Goal: Task Accomplishment & Management: Manage account settings

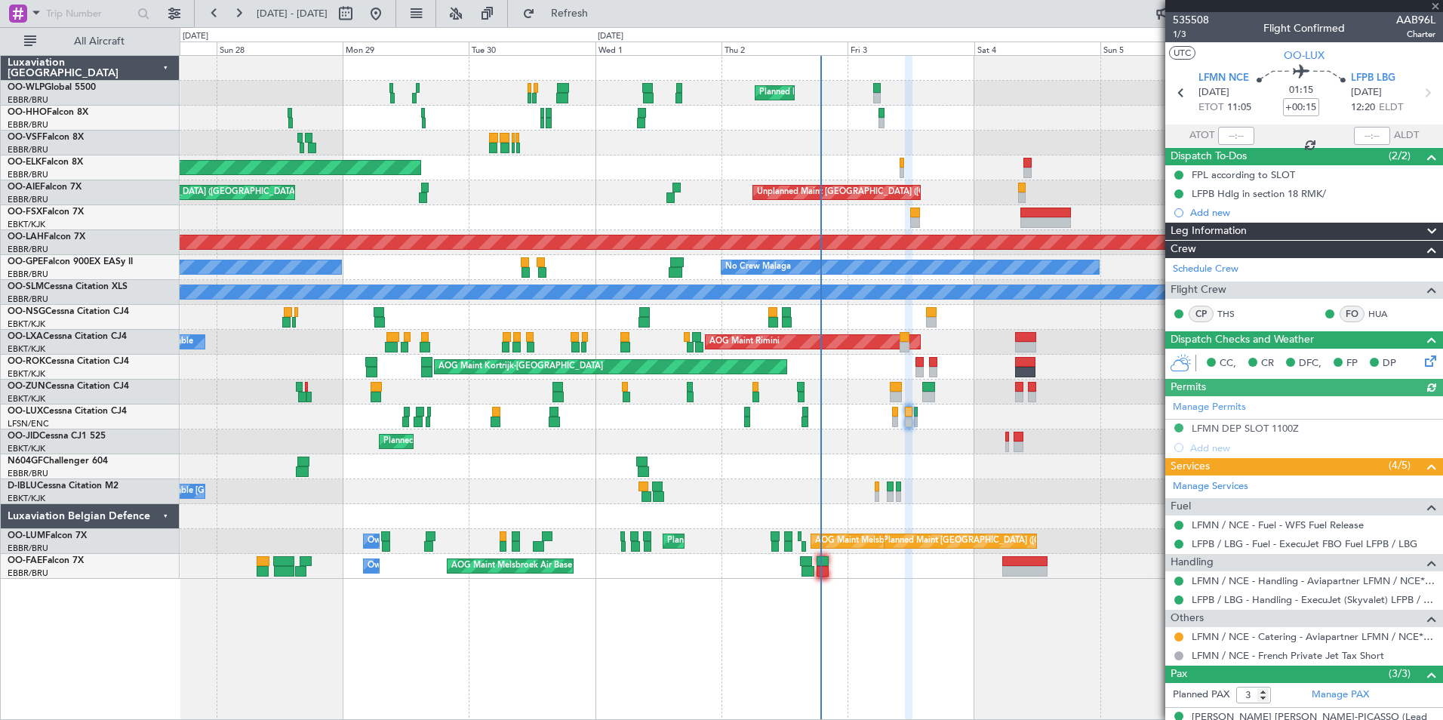
scroll to position [89, 0]
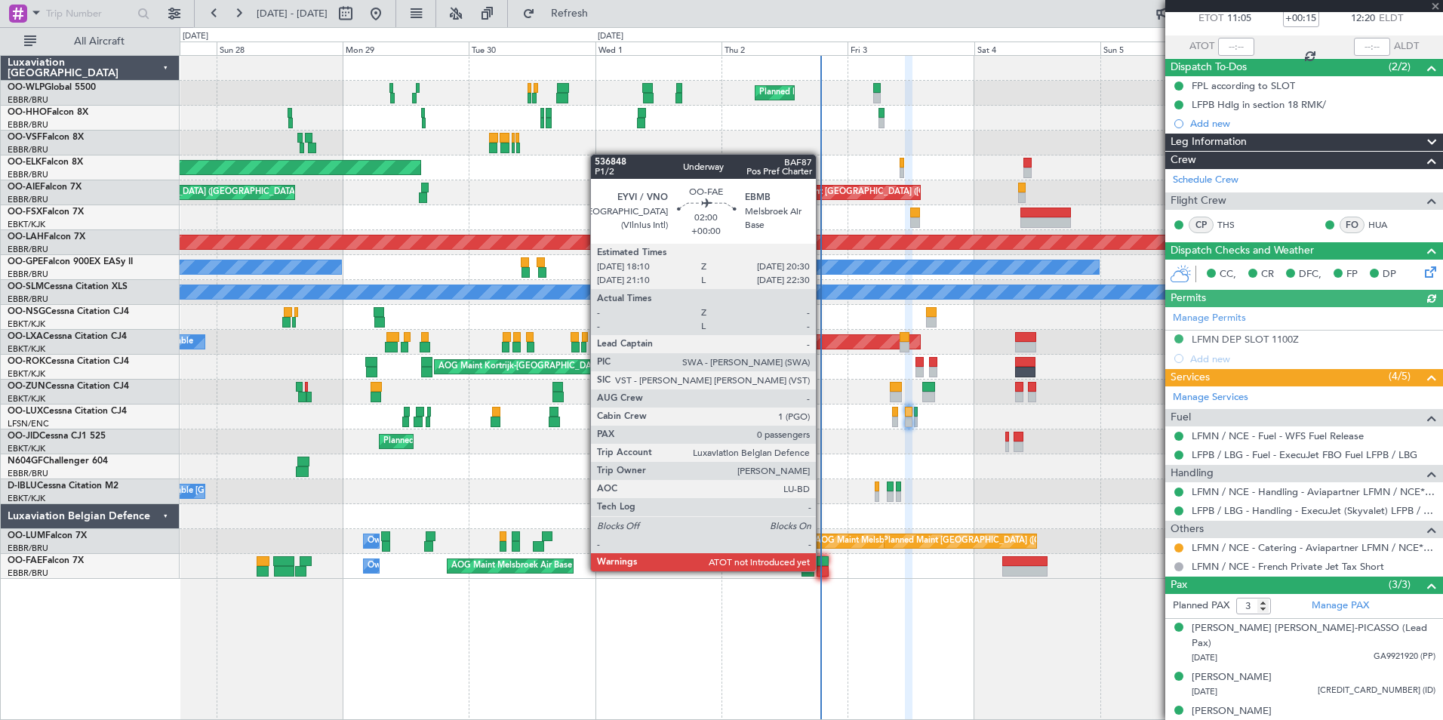
click at [823, 570] on div at bounding box center [823, 571] width 13 height 11
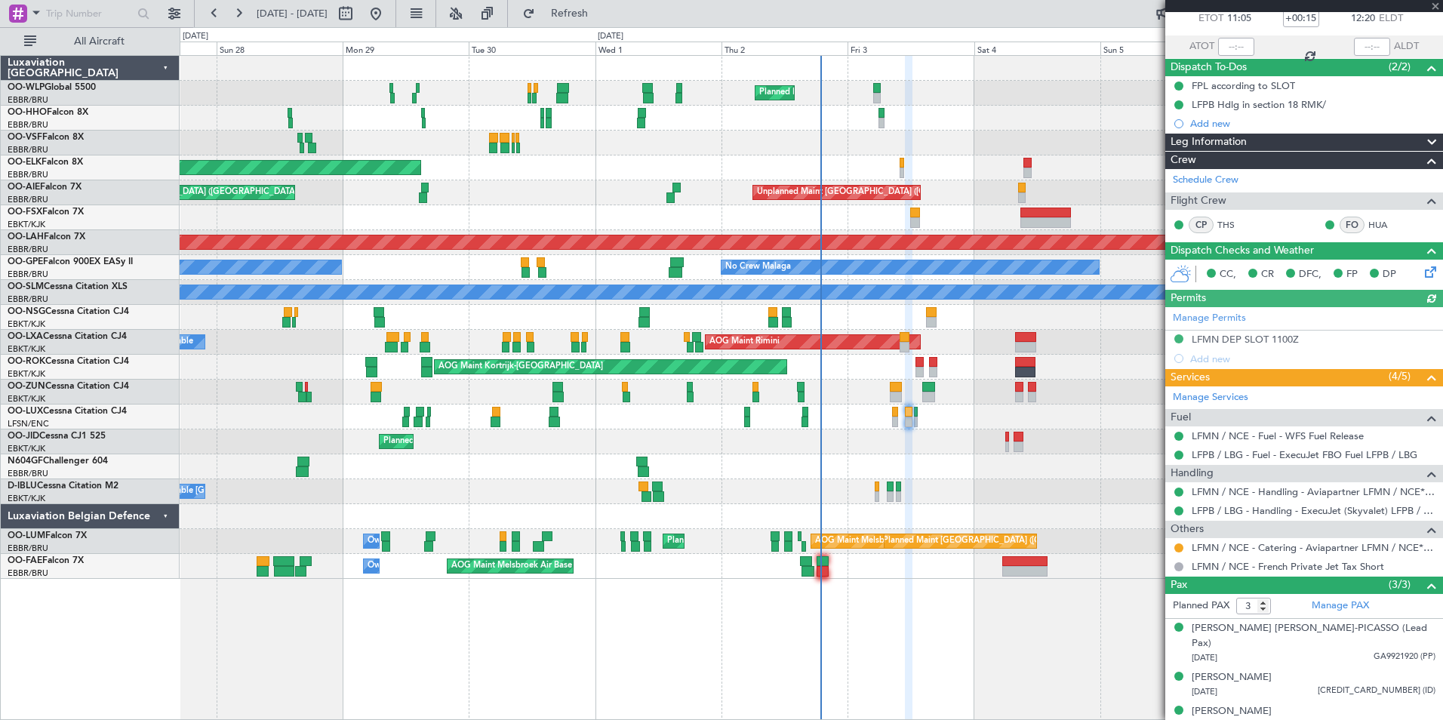
type input "0"
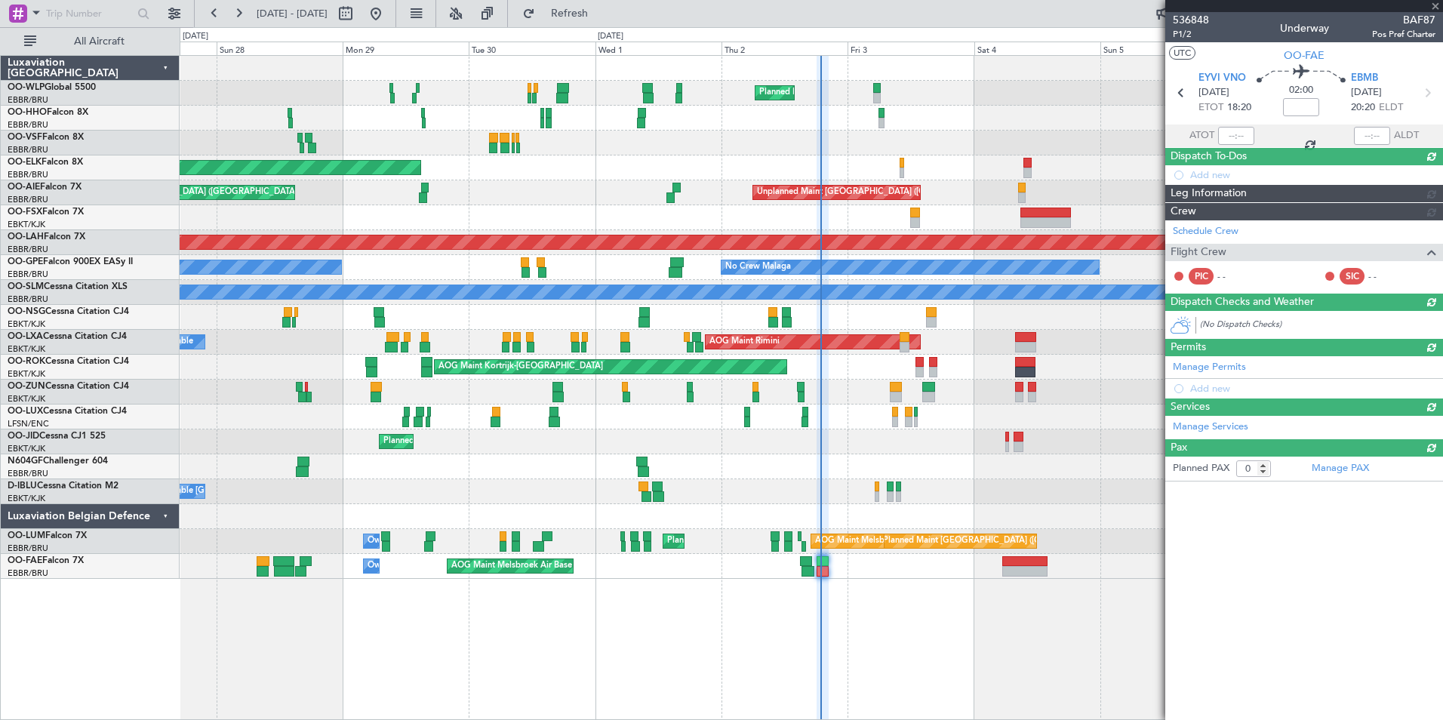
scroll to position [0, 0]
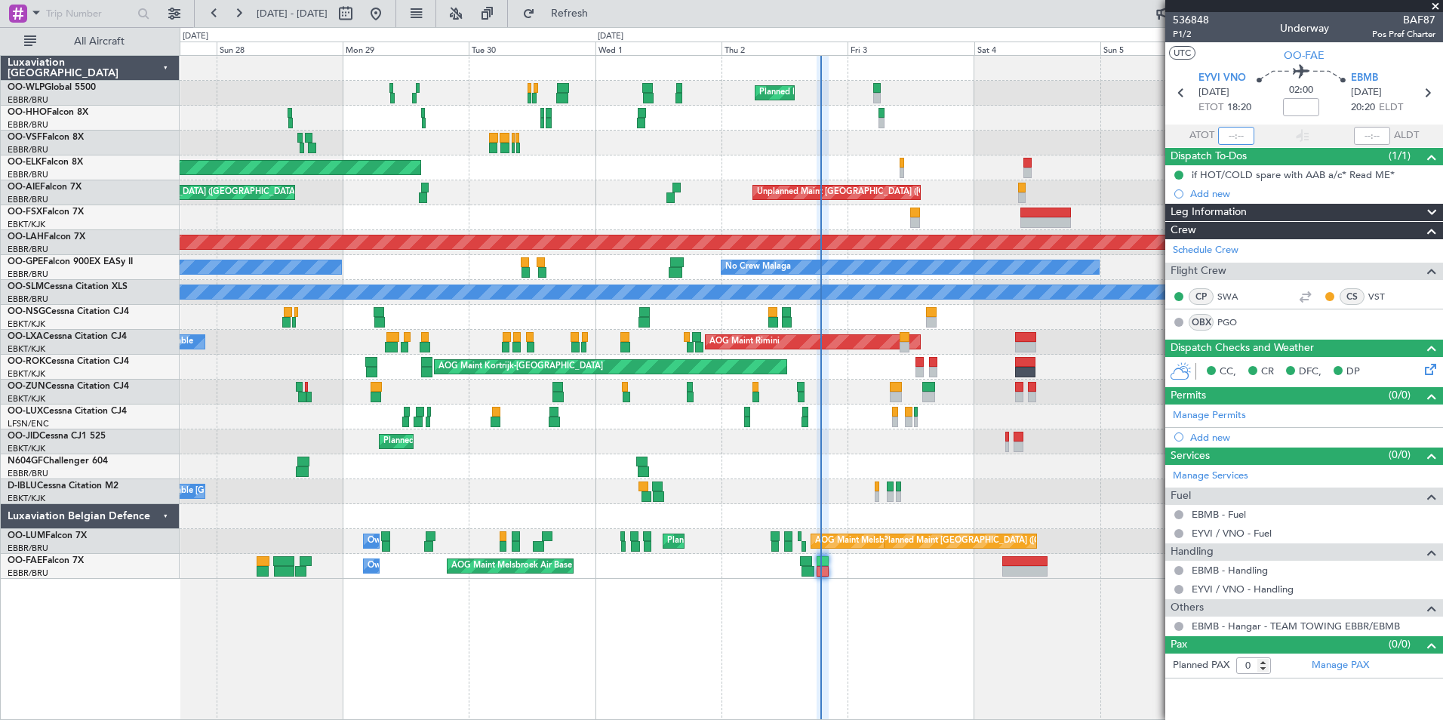
click at [1229, 136] on input "text" at bounding box center [1236, 136] width 36 height 18
click at [1084, 131] on div at bounding box center [811, 143] width 1263 height 25
type input "18:28"
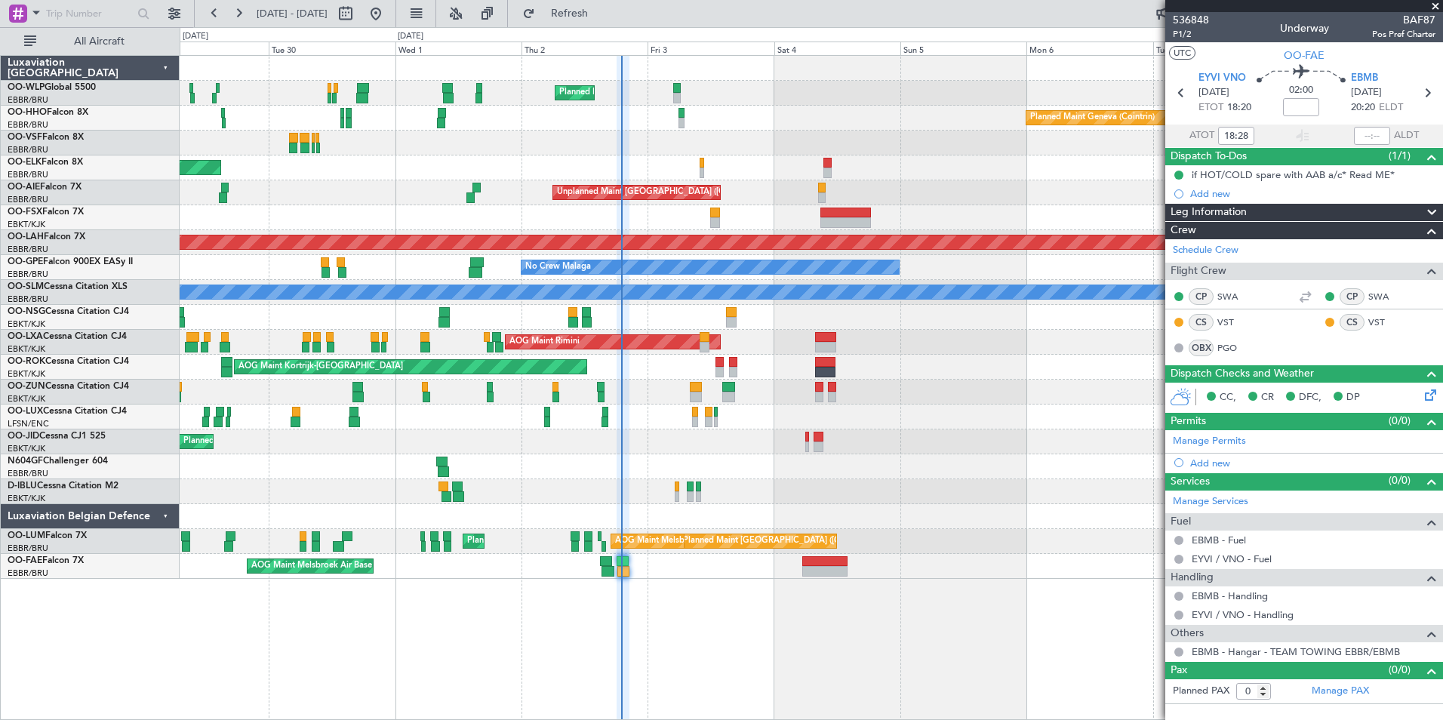
click at [808, 152] on div at bounding box center [811, 143] width 1263 height 25
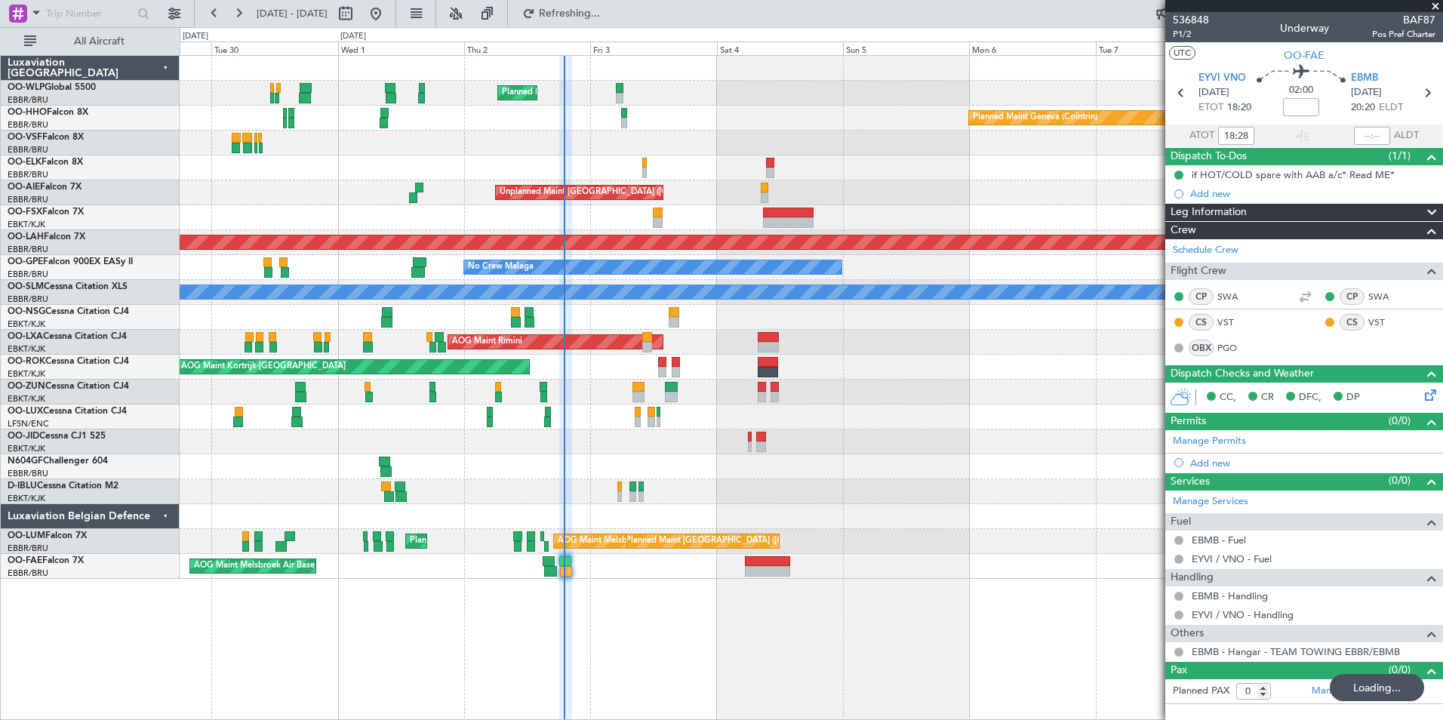
click at [900, 195] on div "Unplanned Maint [GEOGRAPHIC_DATA] ([GEOGRAPHIC_DATA]) Planned Maint [GEOGRAPHIC…" at bounding box center [811, 192] width 1263 height 25
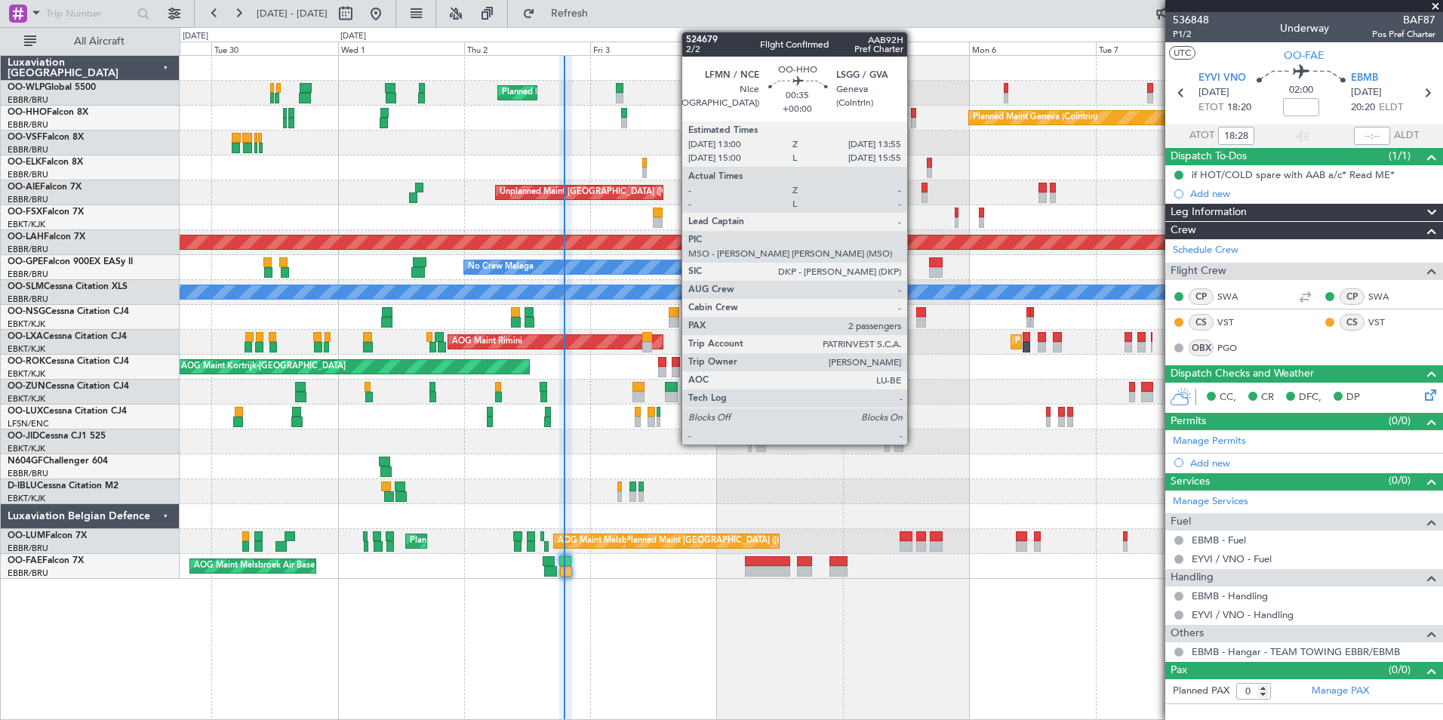
click at [914, 116] on div at bounding box center [913, 113] width 5 height 11
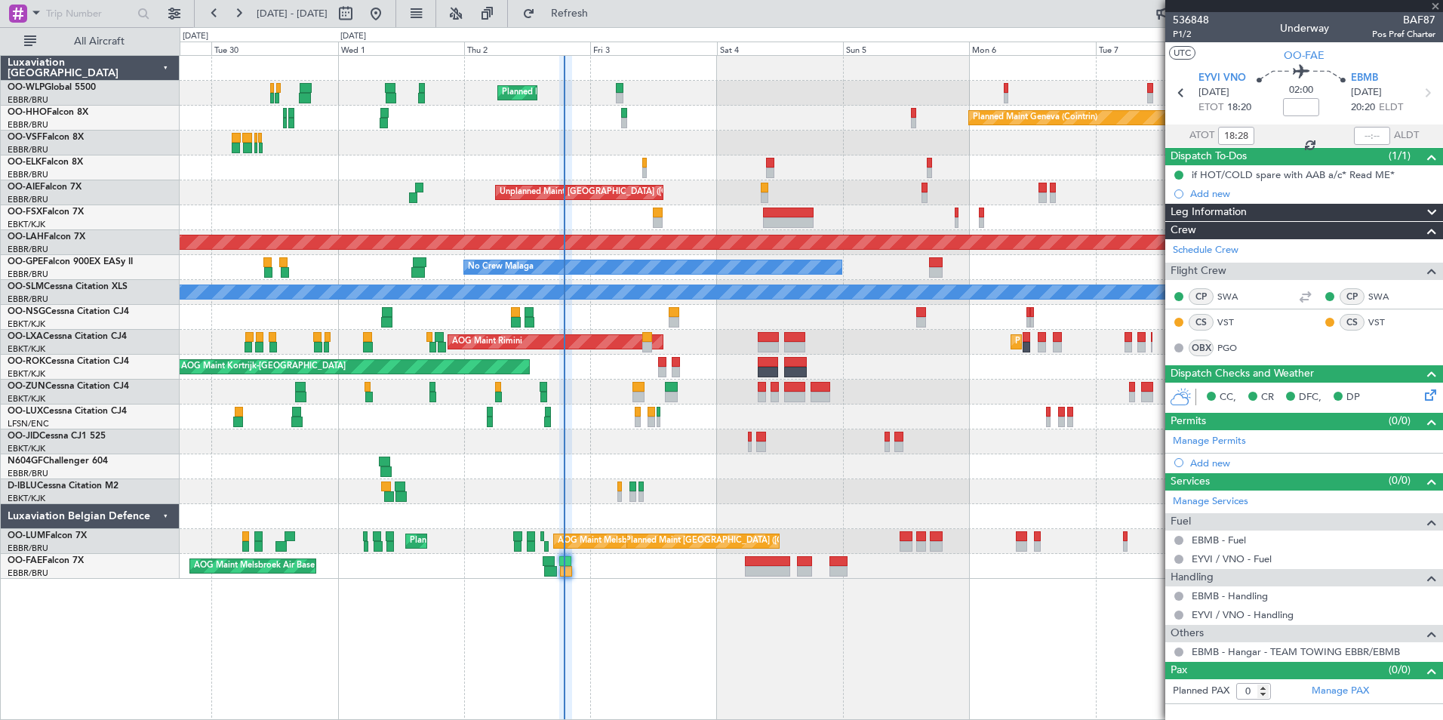
type input "2"
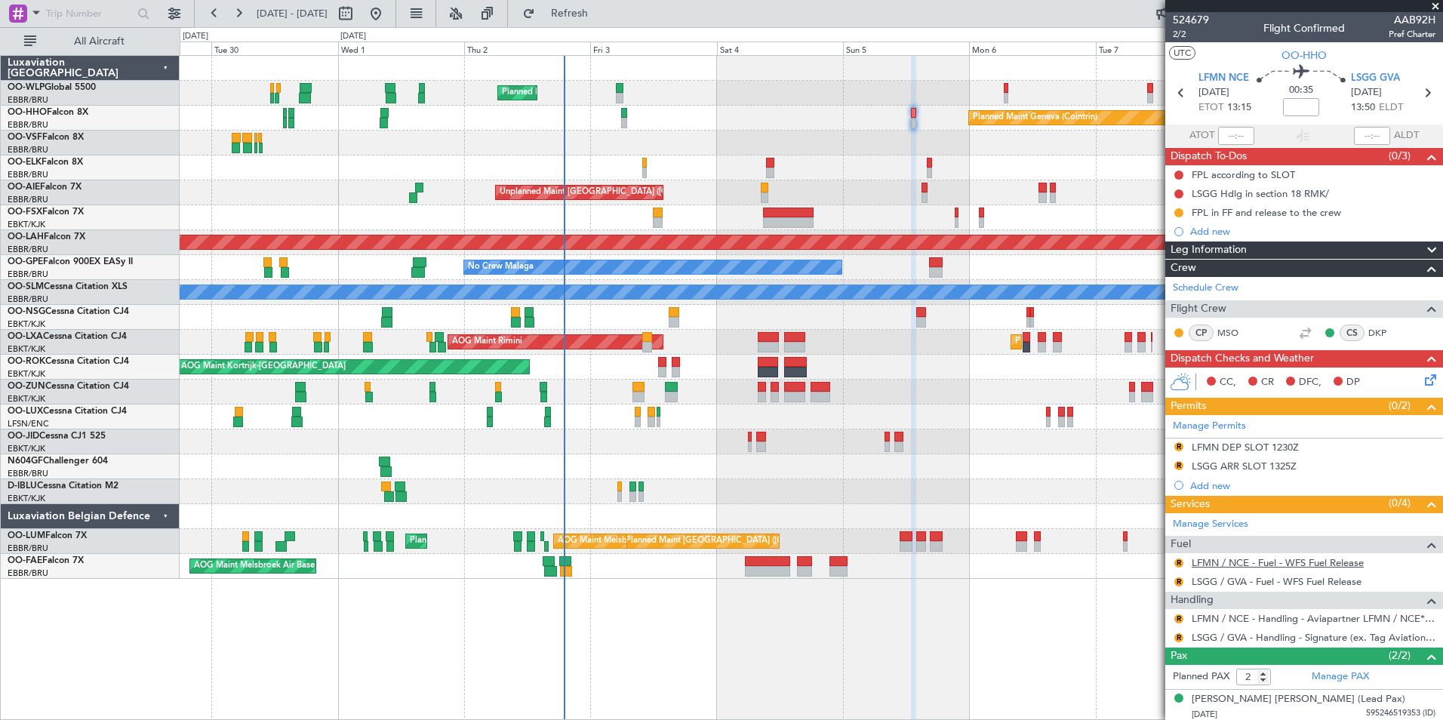
click at [1239, 558] on link "LFMN / NCE - Fuel - WFS Fuel Release" at bounding box center [1278, 562] width 172 height 13
click at [1183, 561] on button "R" at bounding box center [1178, 562] width 9 height 9
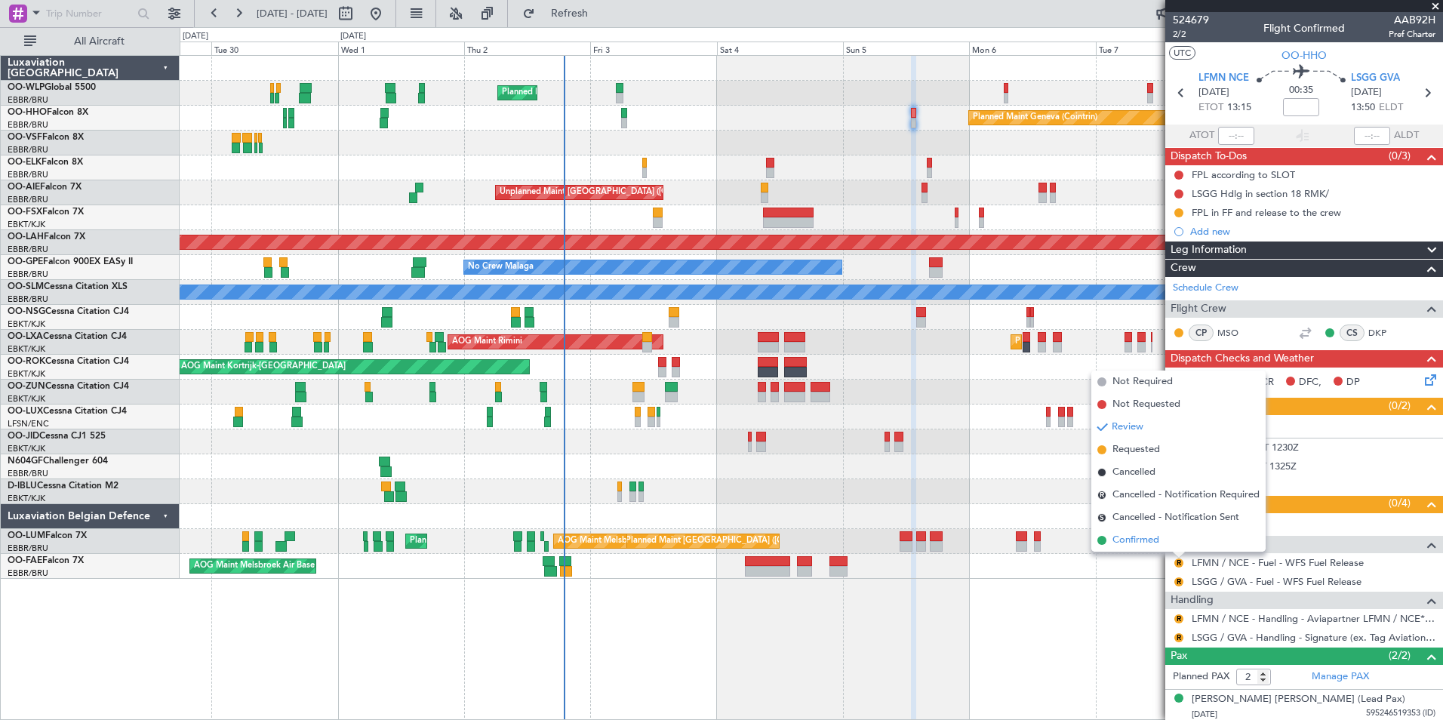
click at [1124, 543] on span "Confirmed" at bounding box center [1135, 540] width 47 height 15
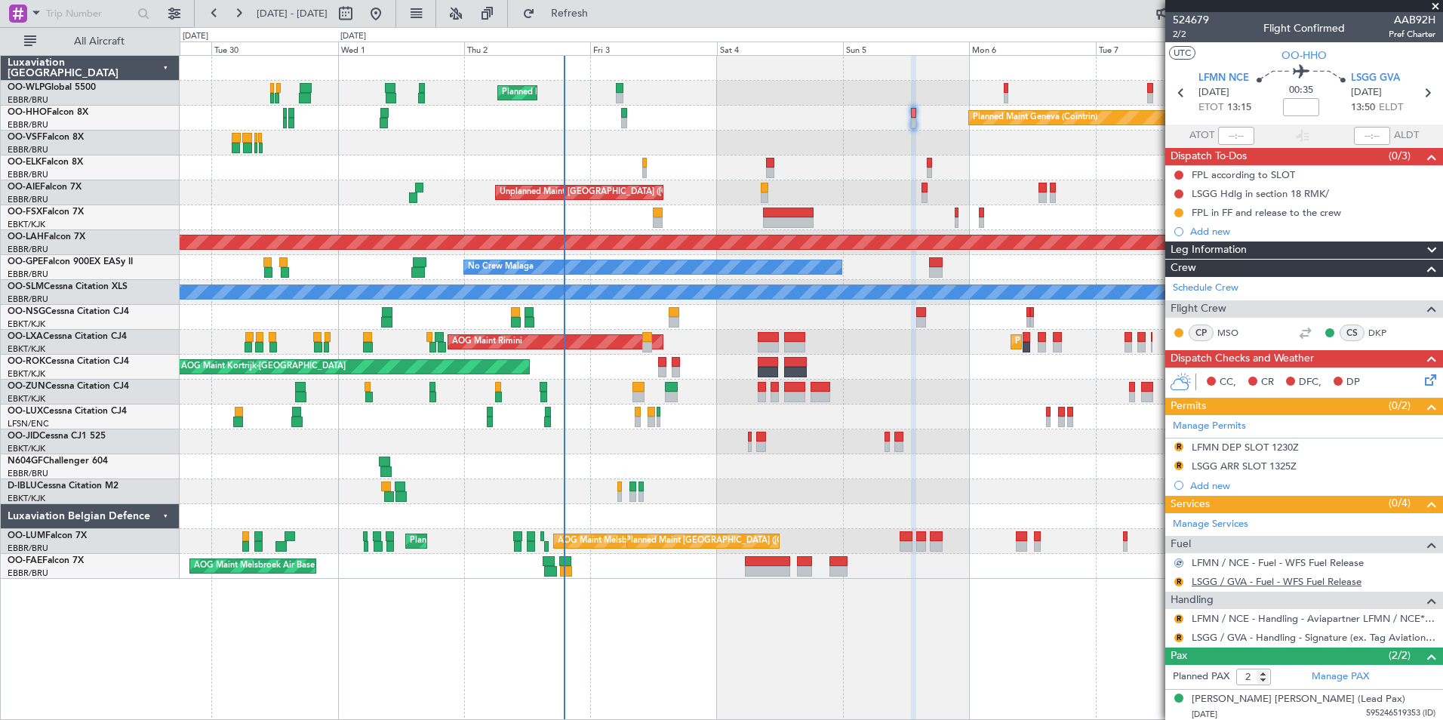
click at [1210, 580] on link "LSGG / GVA - Fuel - WFS Fuel Release" at bounding box center [1277, 581] width 170 height 13
click at [1180, 580] on button "R" at bounding box center [1178, 581] width 9 height 9
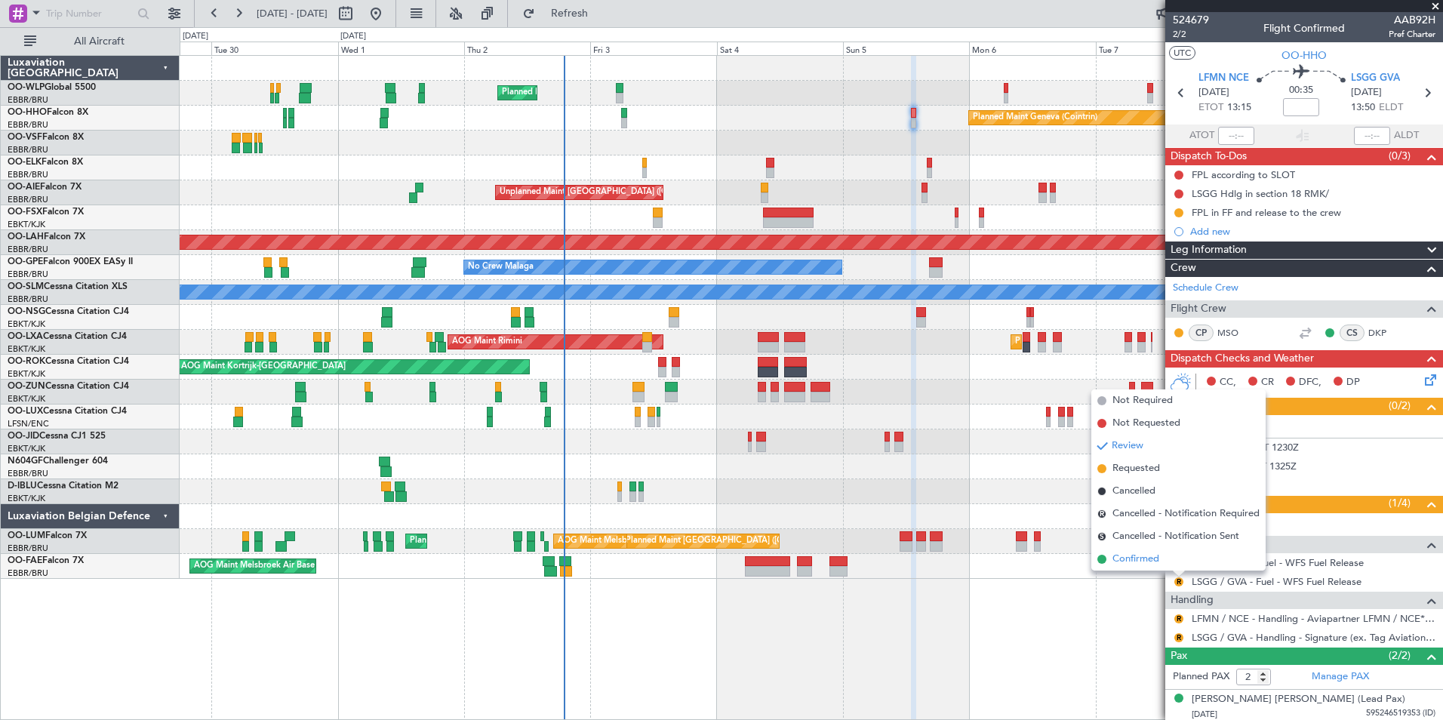
click at [1126, 558] on span "Confirmed" at bounding box center [1135, 559] width 47 height 15
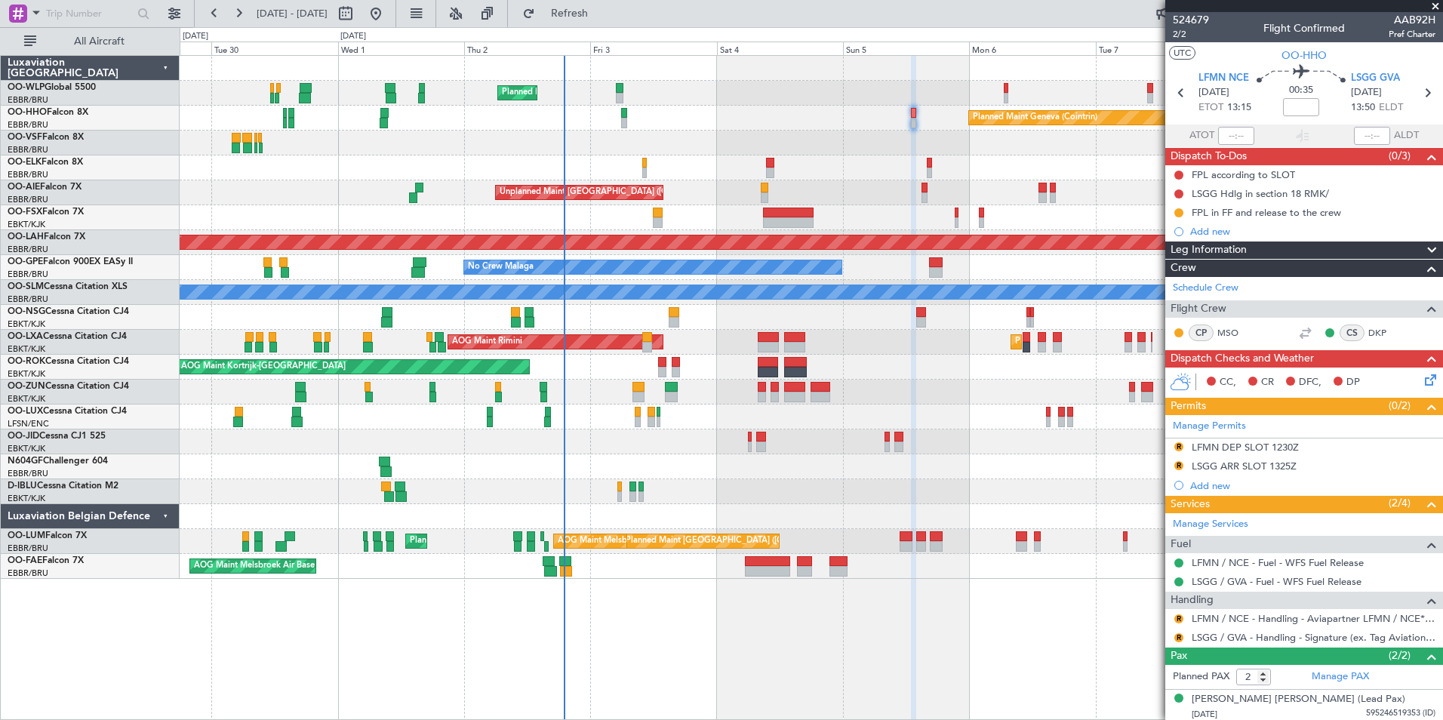
click at [1247, 453] on mat-tooltip-component "LFMN DEP SLOT 1230Z" at bounding box center [1245, 473] width 118 height 40
click at [1244, 447] on div "LFMN DEP SLOT 1230Z" at bounding box center [1245, 447] width 107 height 13
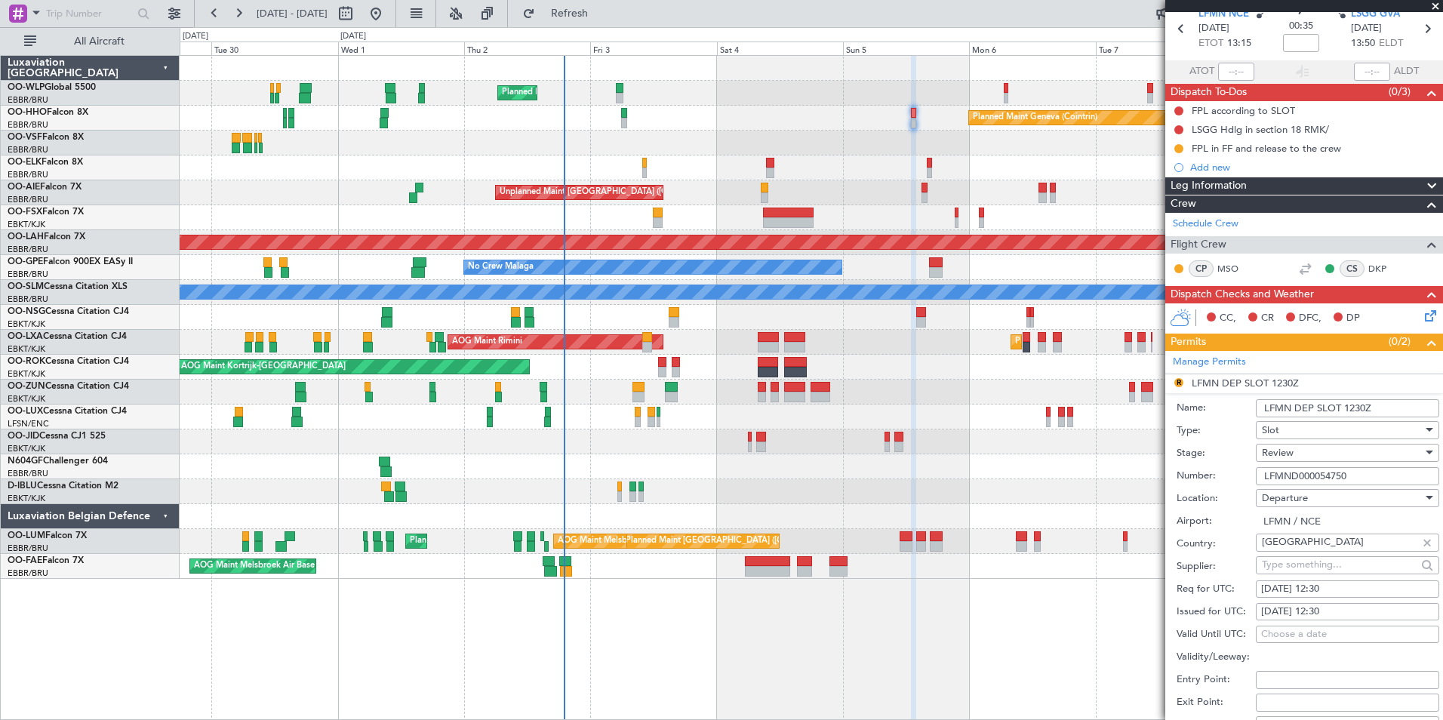
scroll to position [151, 0]
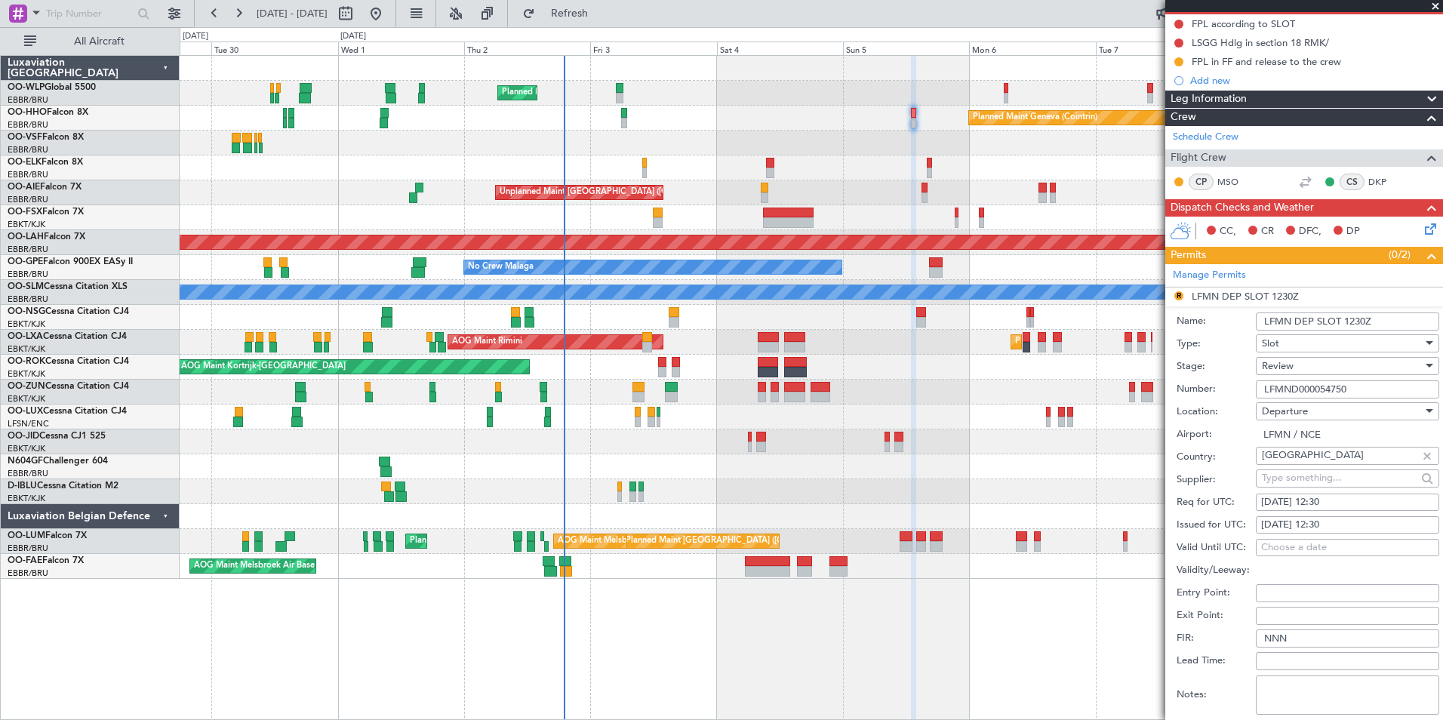
click at [1323, 496] on div "[DATE] 12:30" at bounding box center [1347, 502] width 173 height 15
select select "10"
select select "2025"
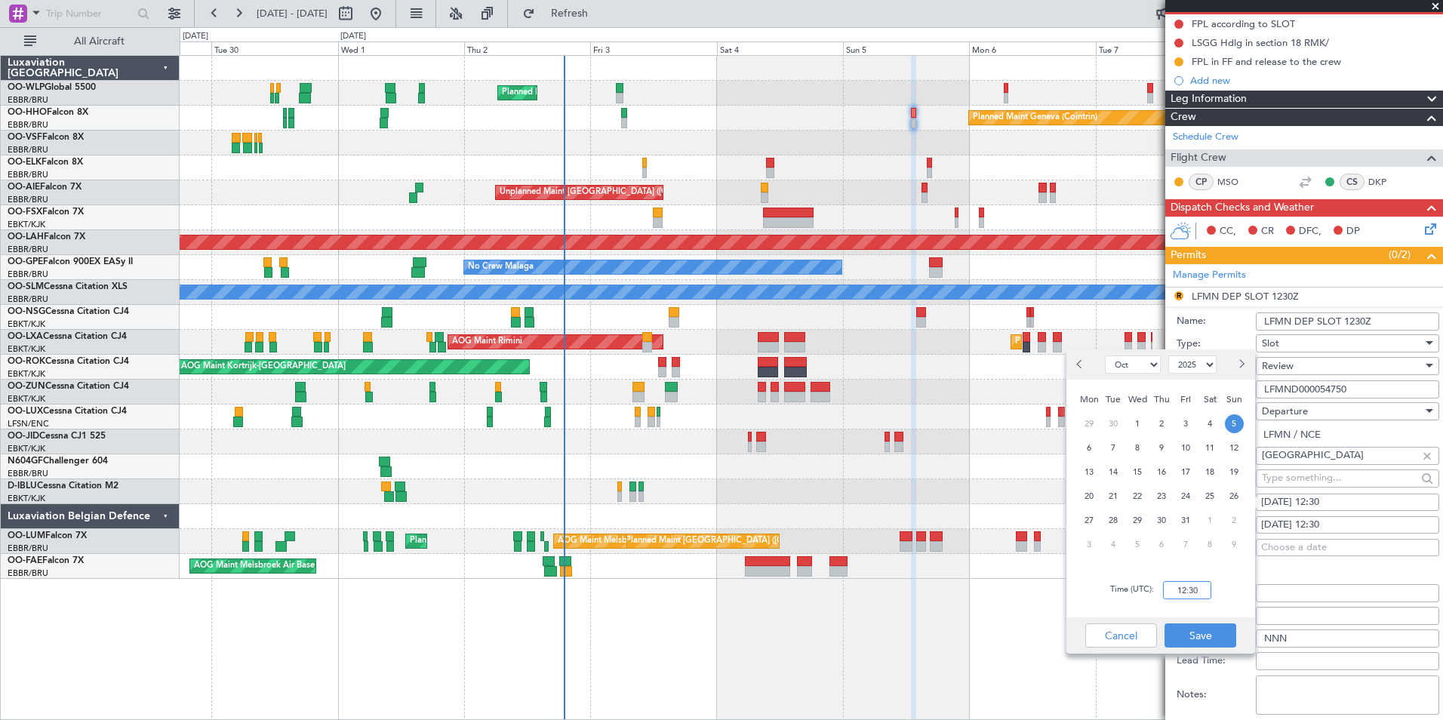
click at [1179, 591] on input "12:30" at bounding box center [1187, 590] width 48 height 18
type input "13:00"
click at [1213, 634] on button "Save" at bounding box center [1200, 635] width 72 height 24
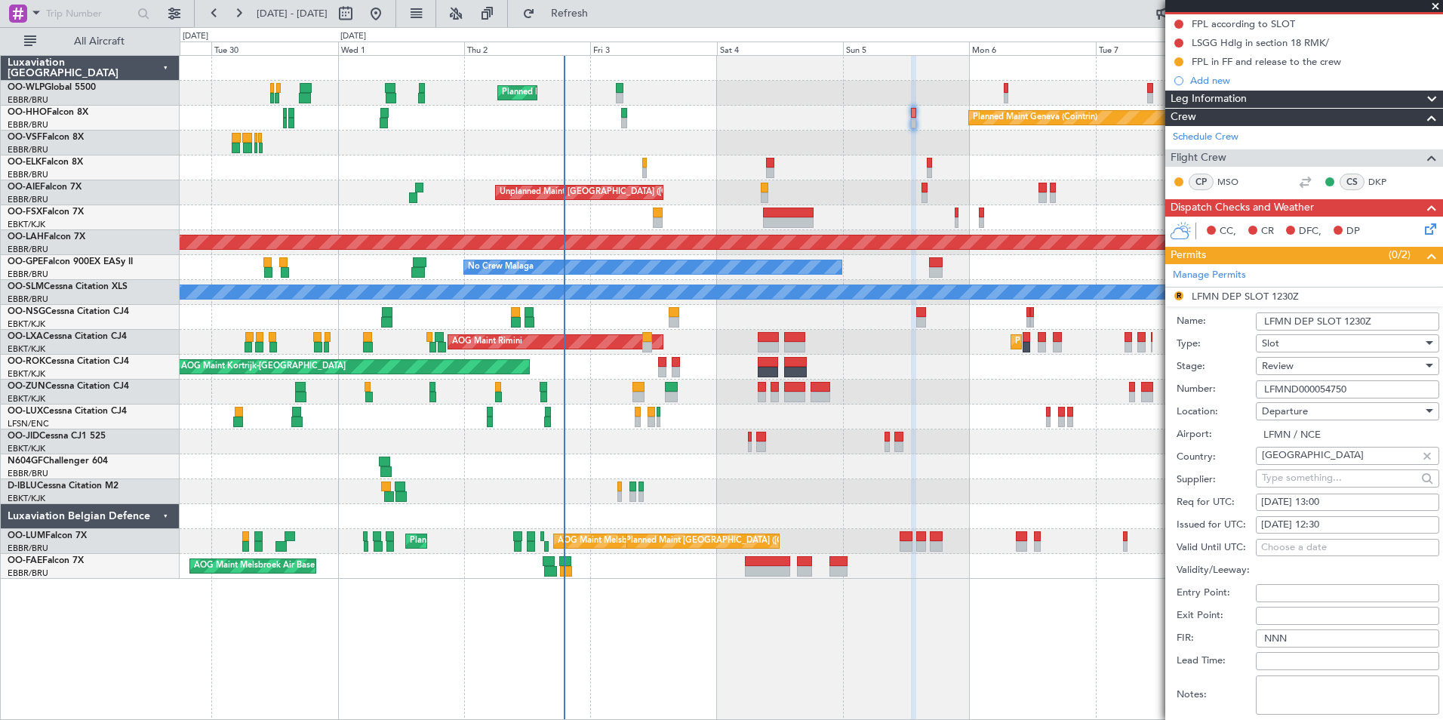
click at [1333, 525] on div "[DATE] 12:30" at bounding box center [1347, 525] width 173 height 15
select select "10"
select select "2025"
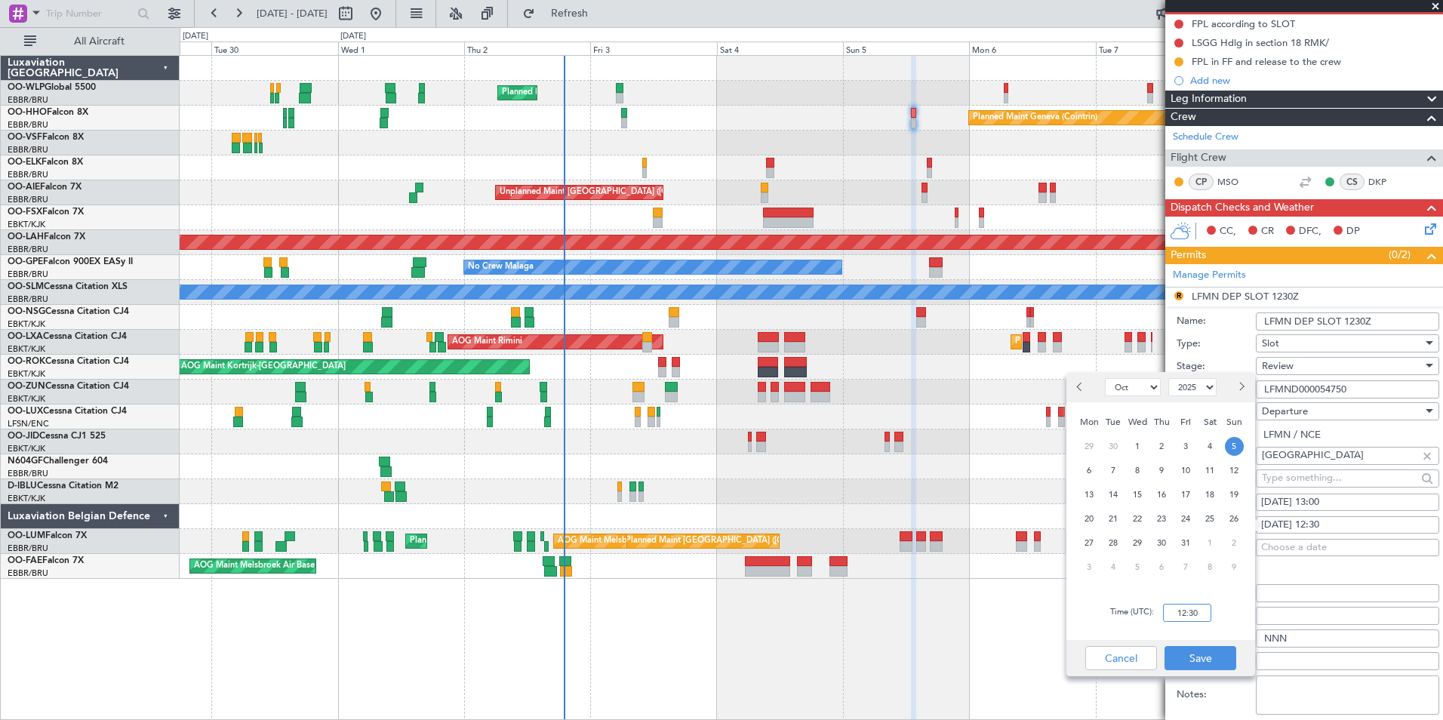
click at [1193, 607] on input "12:30" at bounding box center [1187, 613] width 48 height 18
type input "13:00"
click at [1203, 652] on button "Save" at bounding box center [1200, 658] width 72 height 24
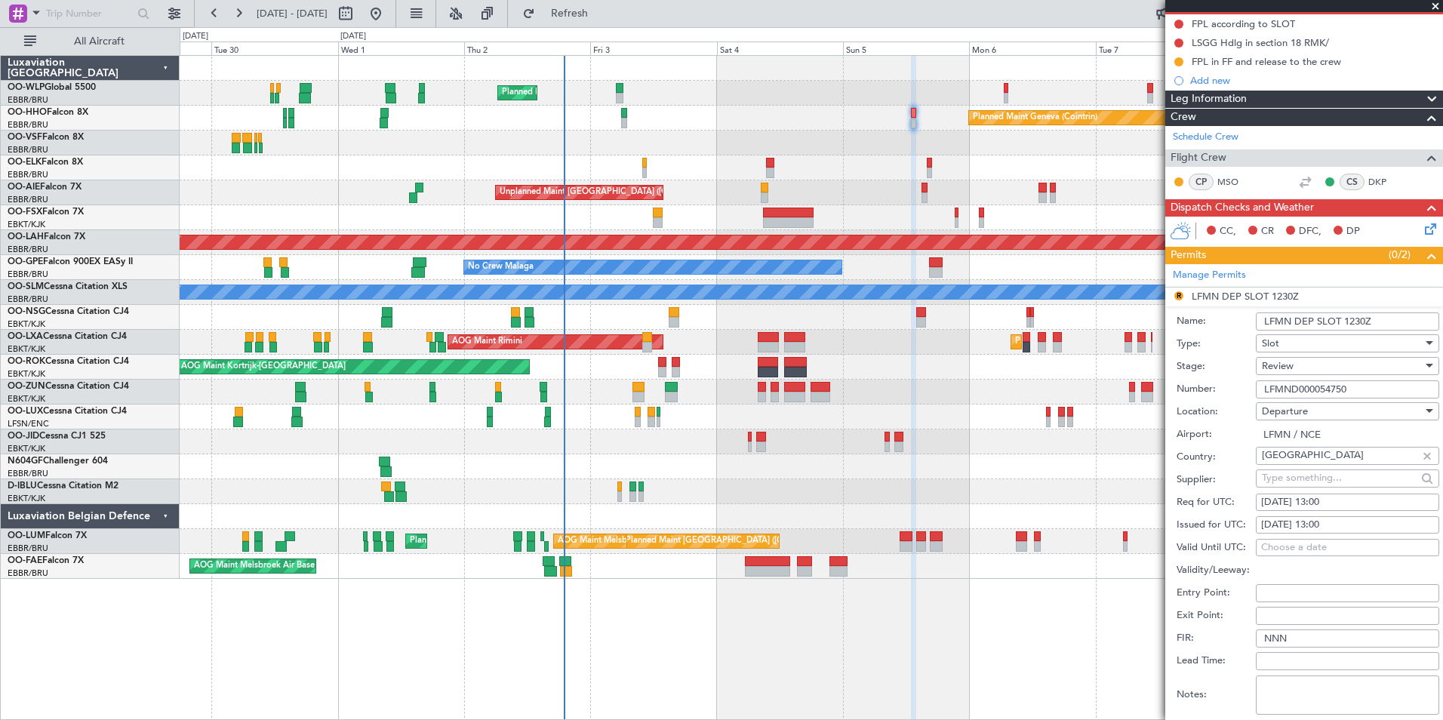
click at [1285, 361] on span "Review" at bounding box center [1278, 366] width 32 height 14
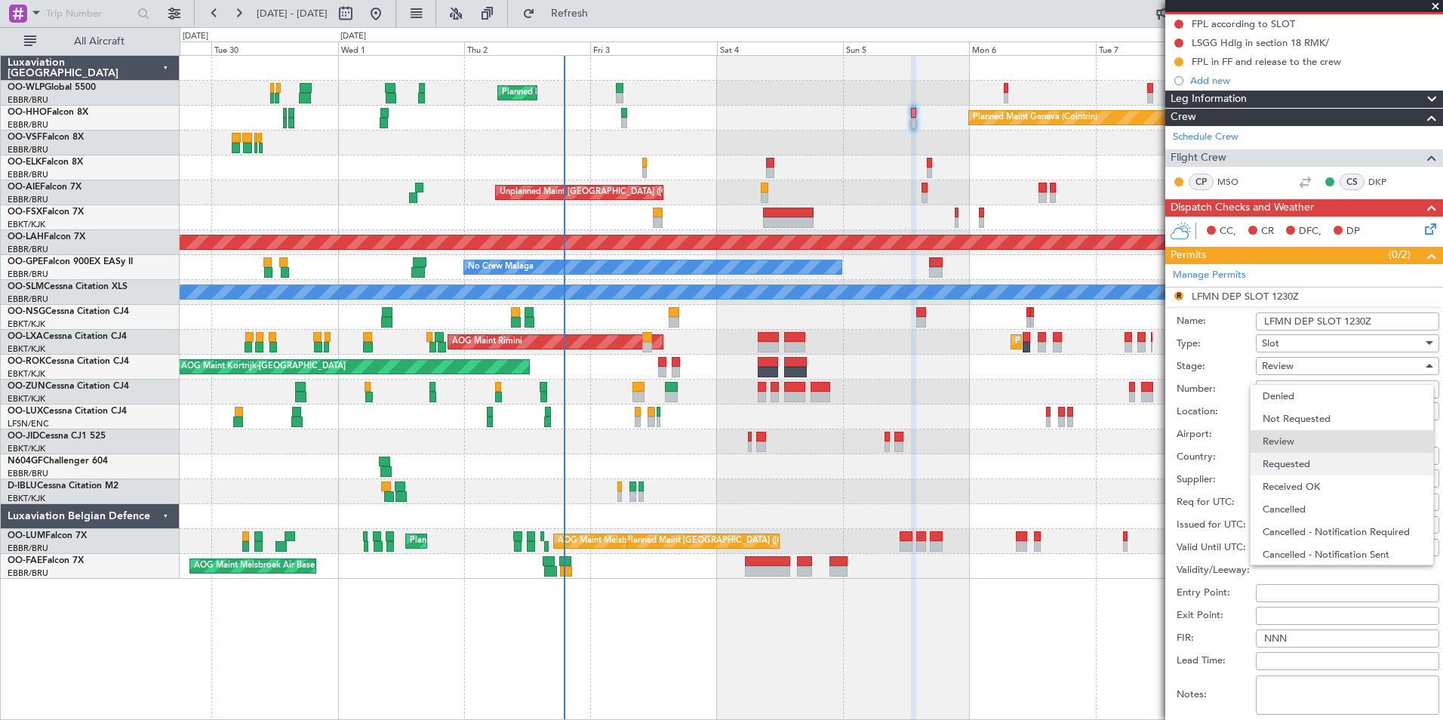
click at [1298, 460] on span "Requested" at bounding box center [1342, 464] width 158 height 23
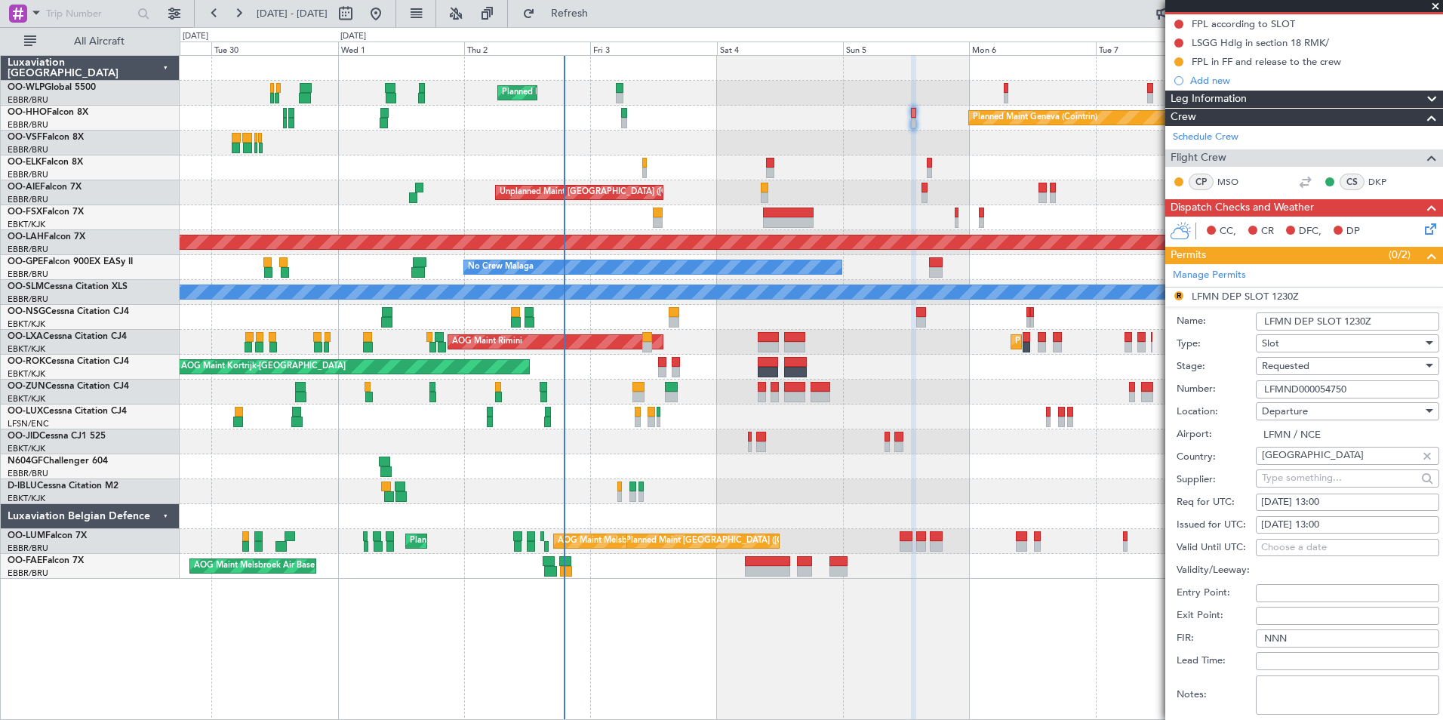
scroll to position [302, 0]
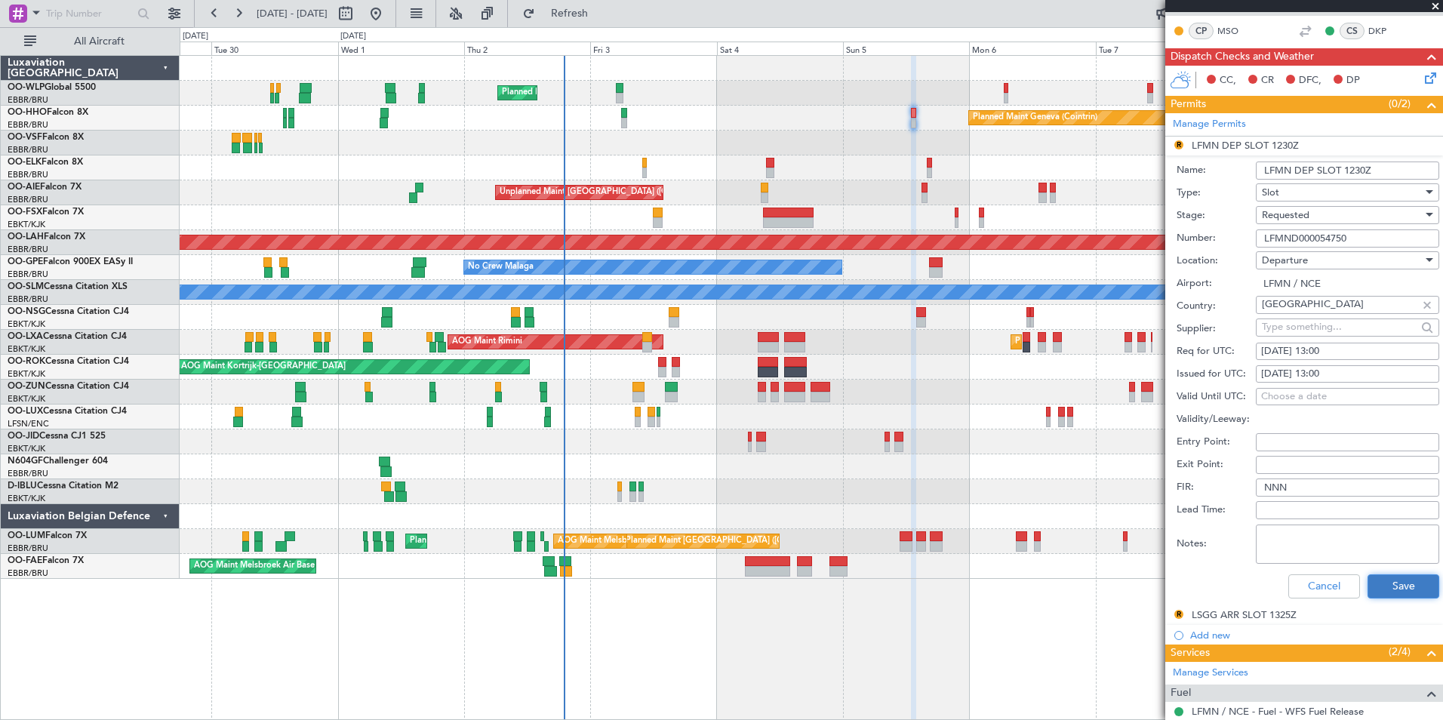
click at [1382, 575] on button "Save" at bounding box center [1403, 586] width 72 height 24
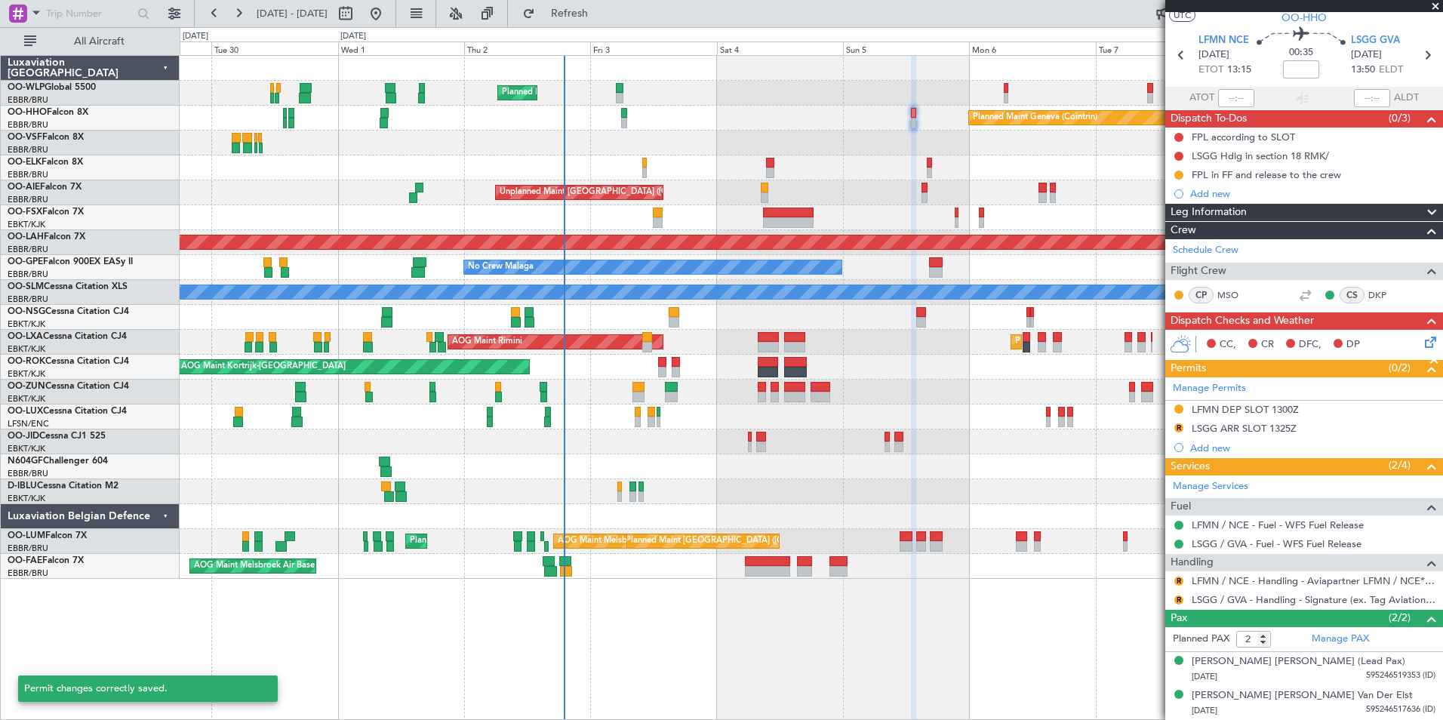
scroll to position [37, 0]
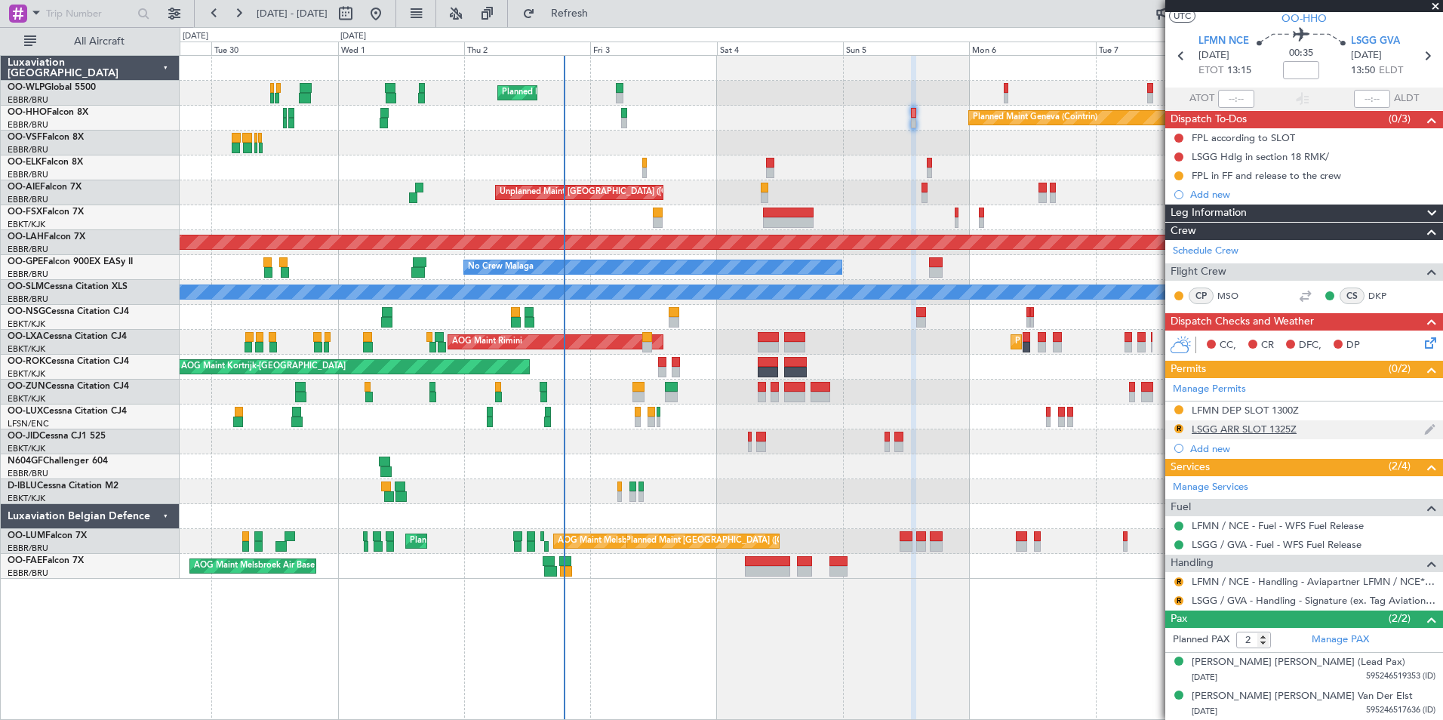
click at [1271, 431] on div "LSGG ARR SLOT 1325Z" at bounding box center [1244, 429] width 105 height 13
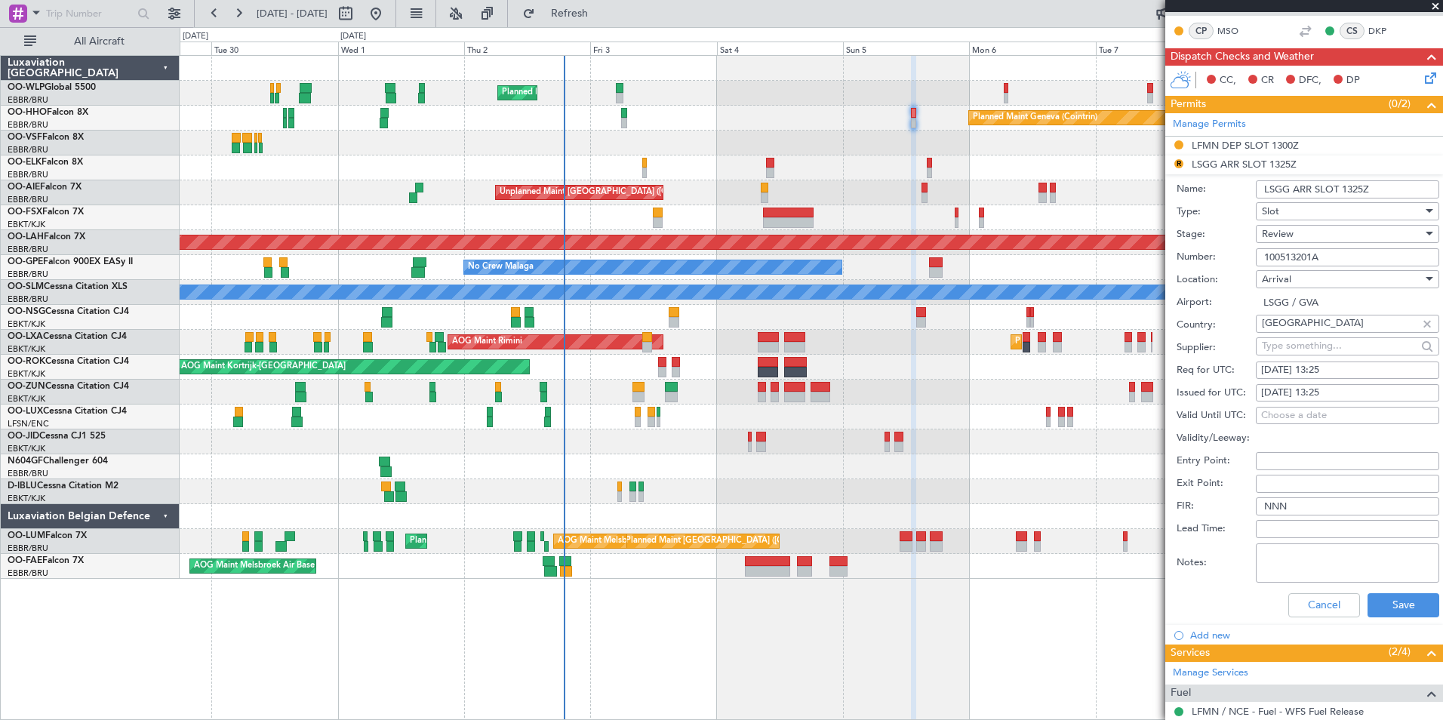
click at [1333, 368] on div "[DATE] 13:25" at bounding box center [1347, 370] width 173 height 15
select select "10"
select select "2025"
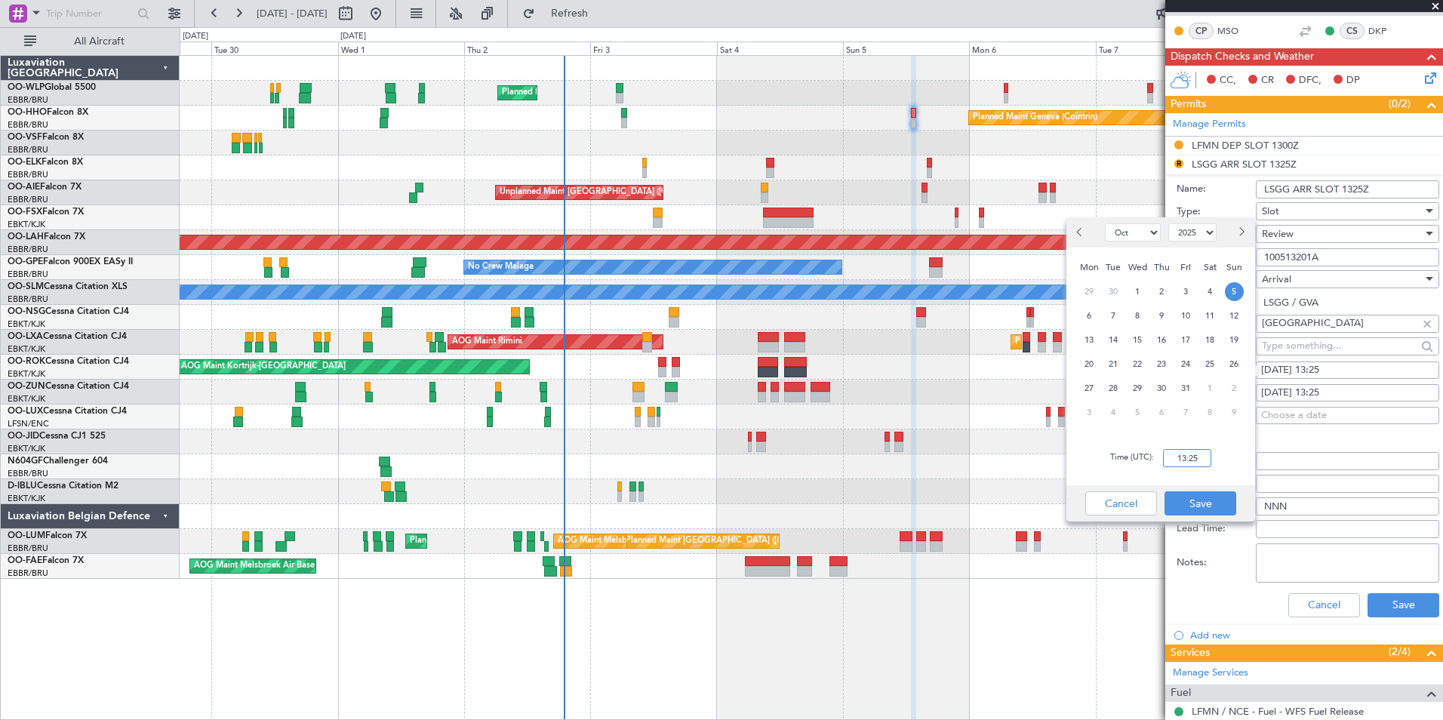
click at [1191, 451] on input "13:25" at bounding box center [1187, 458] width 48 height 18
type input "13:55"
click at [1210, 503] on button "Save" at bounding box center [1200, 503] width 72 height 24
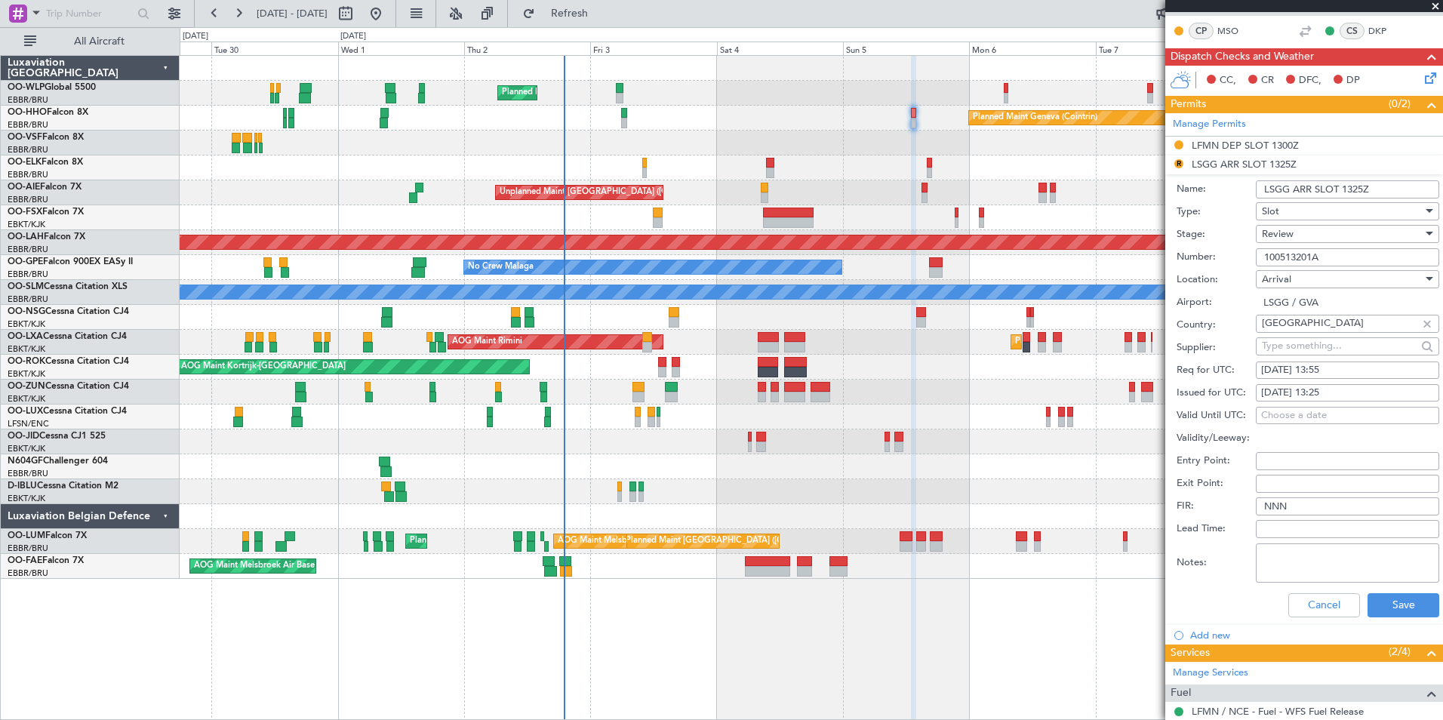
click at [1330, 400] on fb-calendar-cell "[DATE] 13:25" at bounding box center [1347, 393] width 183 height 18
click at [1329, 392] on div "[DATE] 13:25" at bounding box center [1347, 393] width 173 height 15
select select "10"
select select "2025"
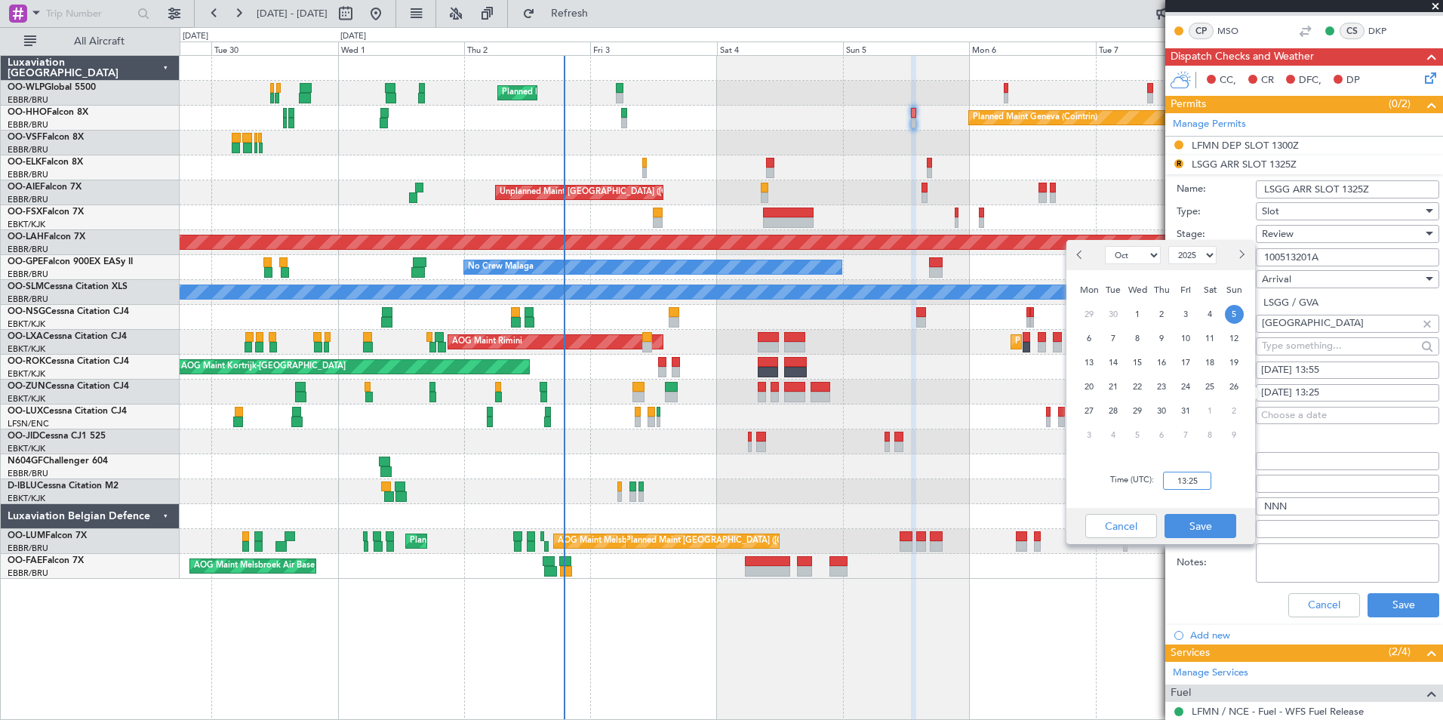
click at [1185, 487] on input "13:25" at bounding box center [1187, 481] width 48 height 18
type input "13:55"
click at [1201, 520] on button "Save" at bounding box center [1200, 526] width 72 height 24
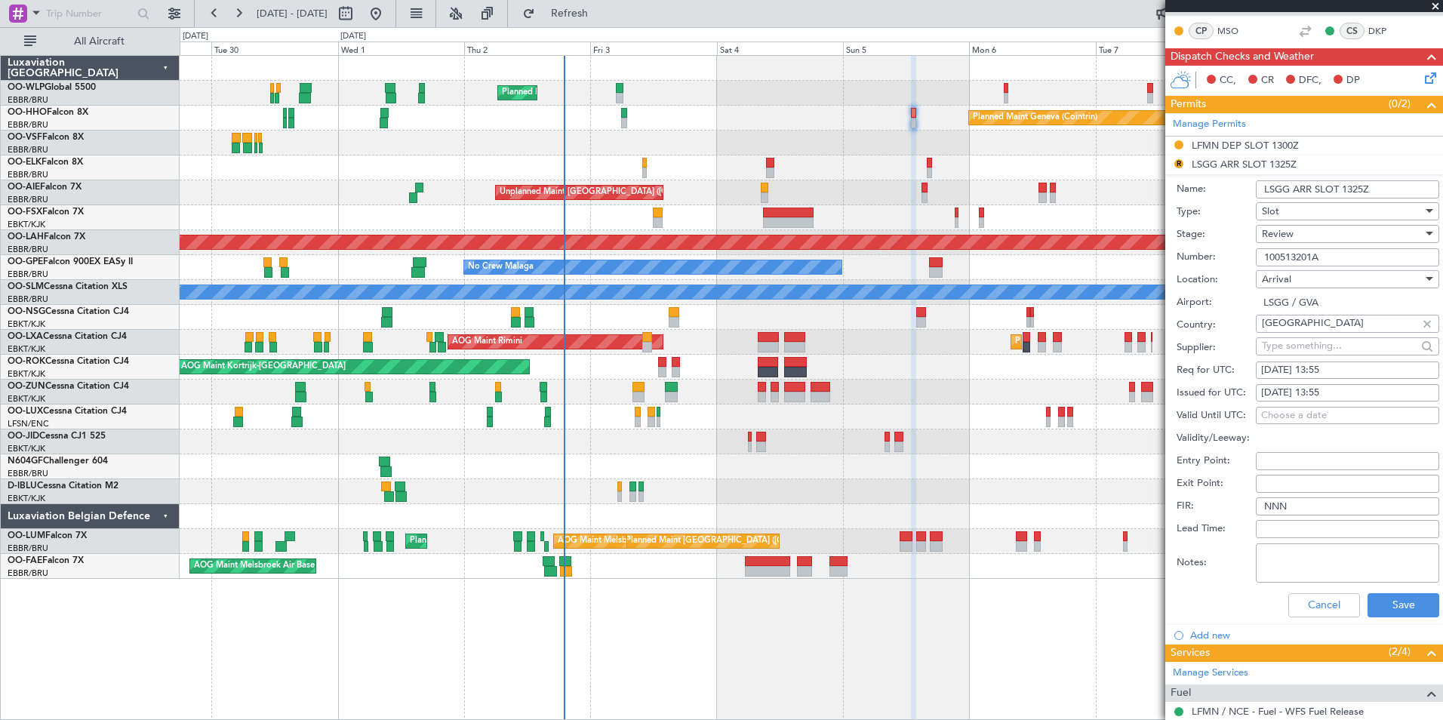
click at [1275, 229] on span "Review" at bounding box center [1278, 234] width 32 height 14
click at [1294, 334] on span "Requested" at bounding box center [1342, 332] width 158 height 23
click at [1389, 605] on button "Save" at bounding box center [1403, 605] width 72 height 24
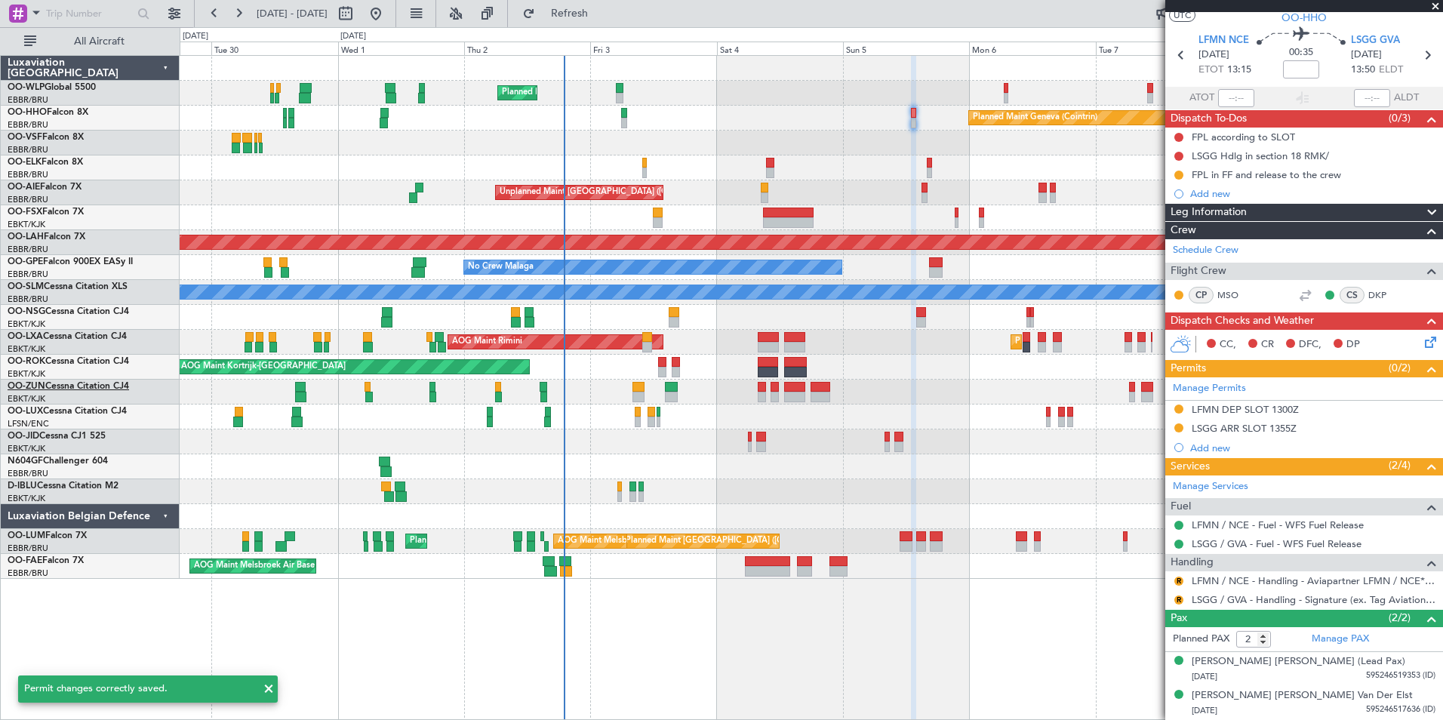
scroll to position [37, 0]
click at [1179, 582] on button "R" at bounding box center [1178, 581] width 9 height 9
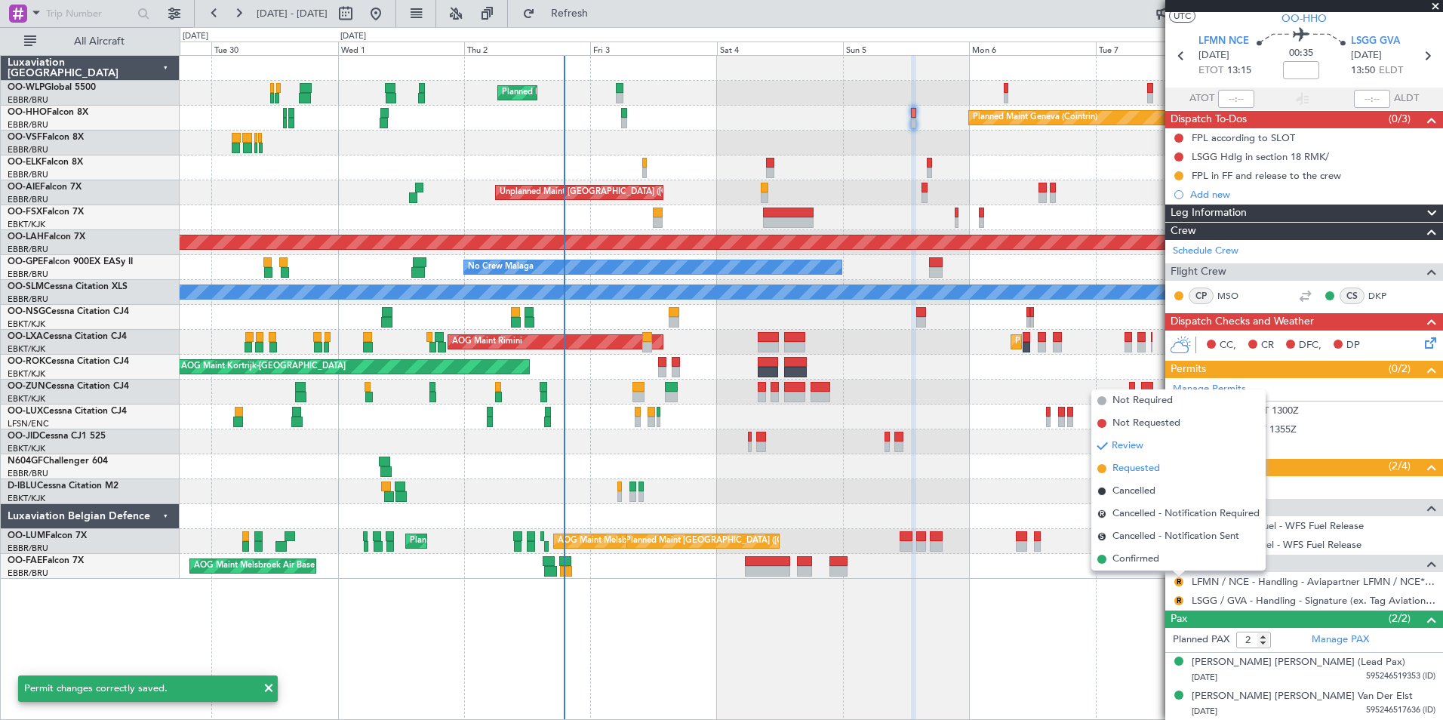
click at [1135, 469] on span "Requested" at bounding box center [1136, 468] width 48 height 15
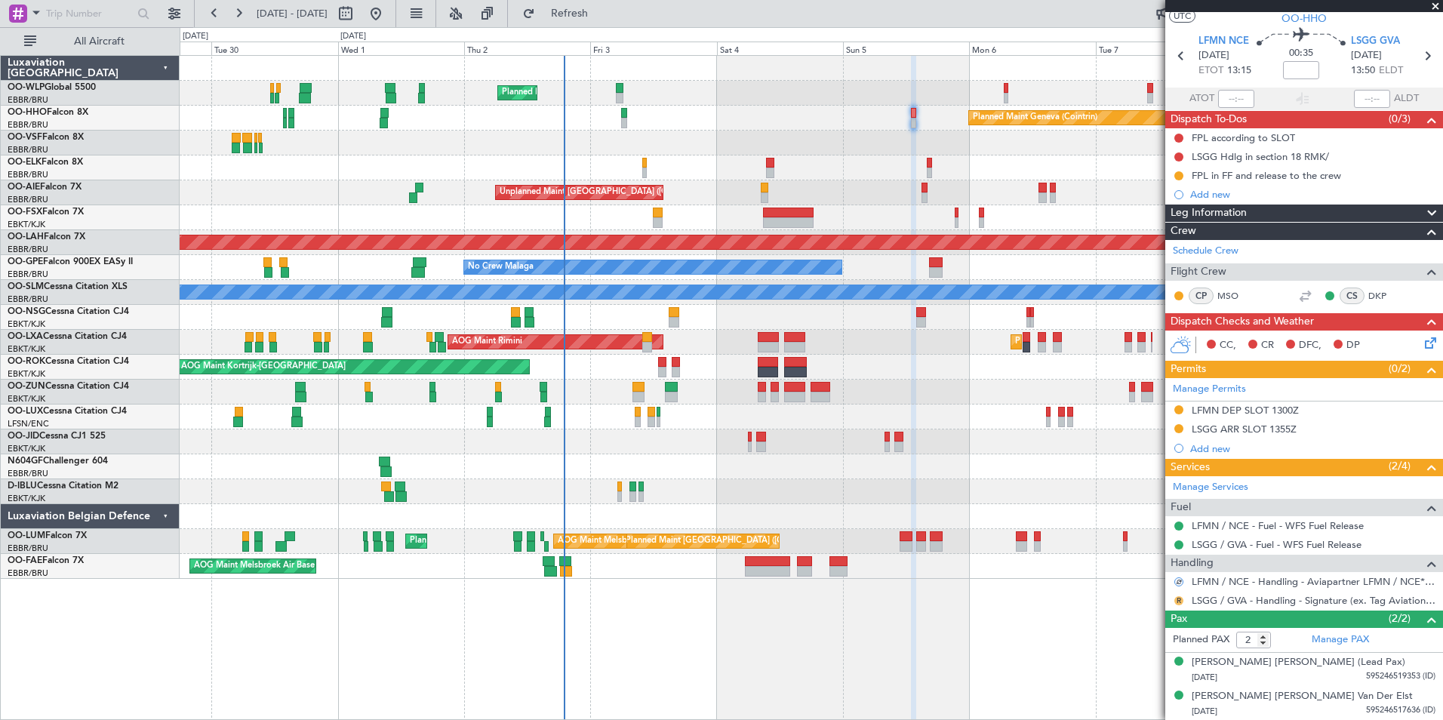
click at [1178, 600] on button "R" at bounding box center [1178, 600] width 9 height 9
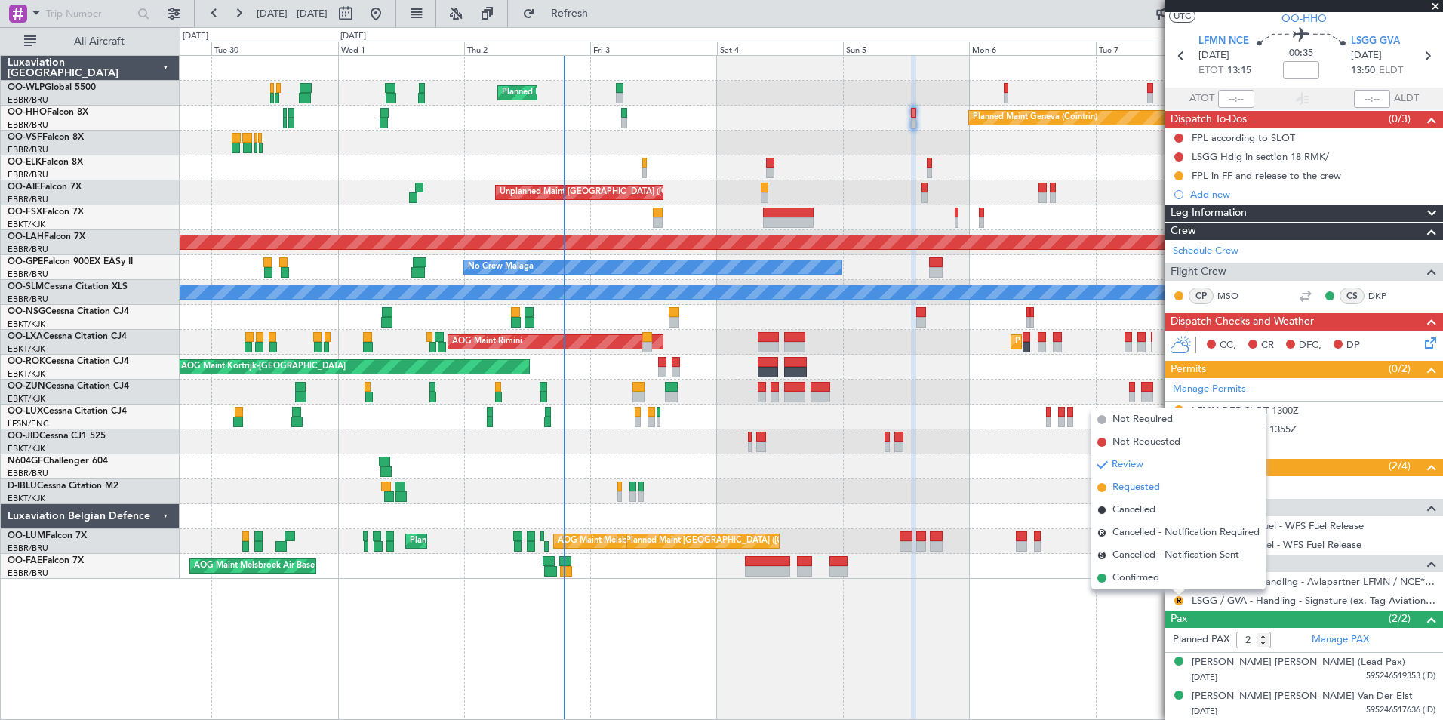
click at [1141, 488] on span "Requested" at bounding box center [1136, 487] width 48 height 15
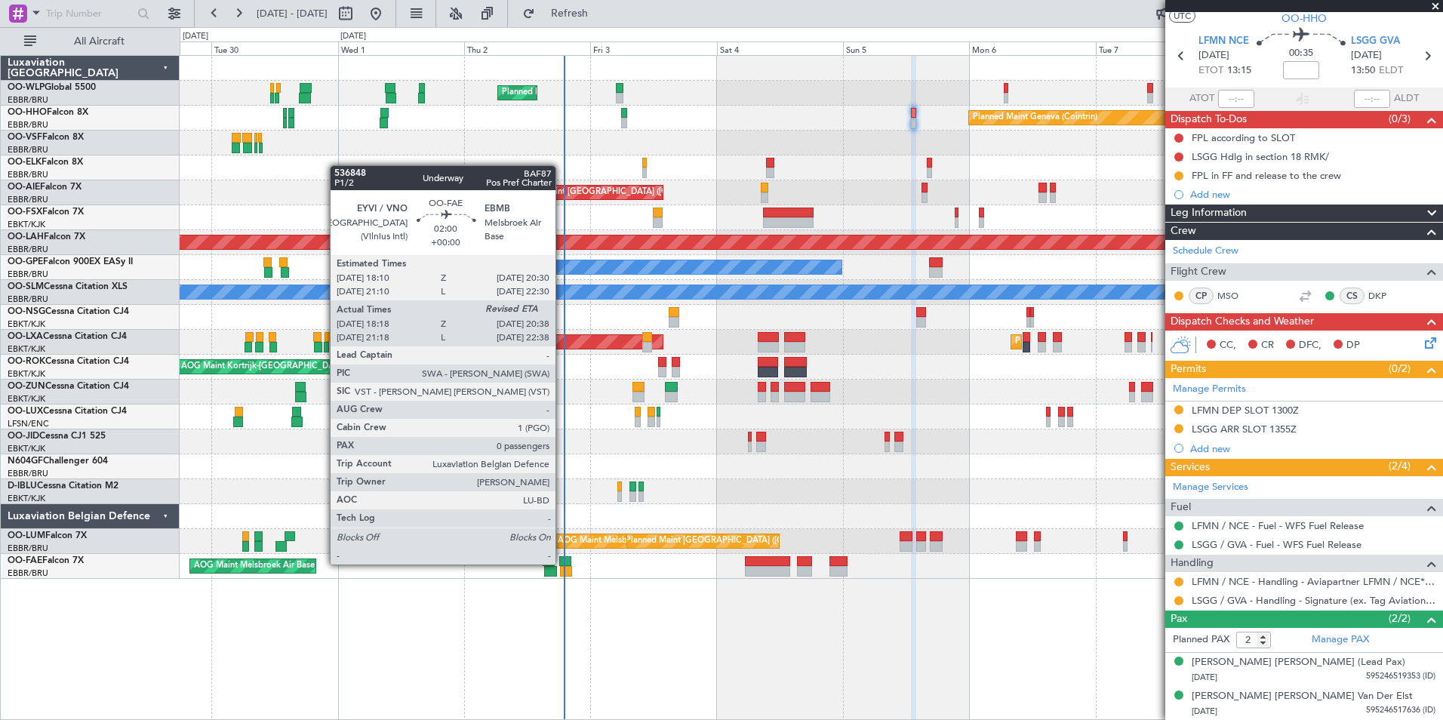
click at [562, 563] on div at bounding box center [565, 561] width 13 height 11
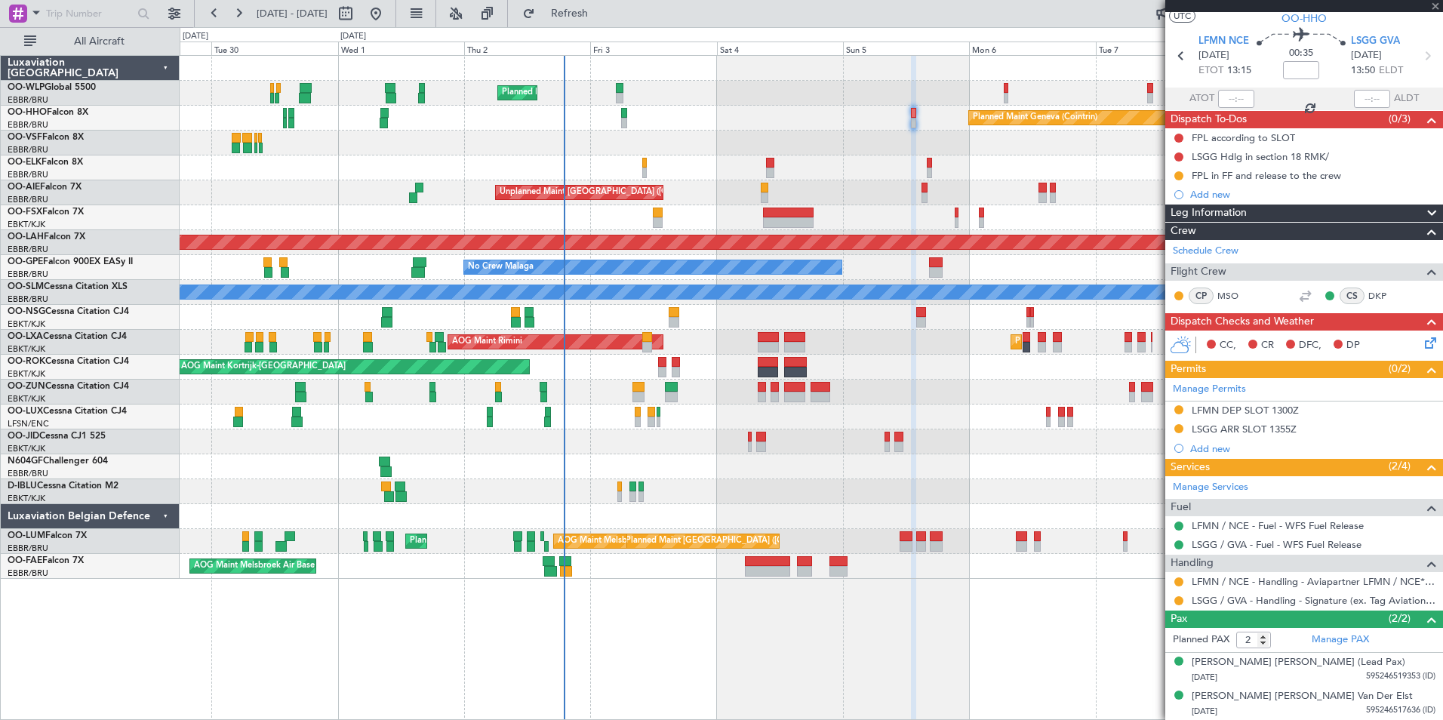
type input "18:28"
type input "0"
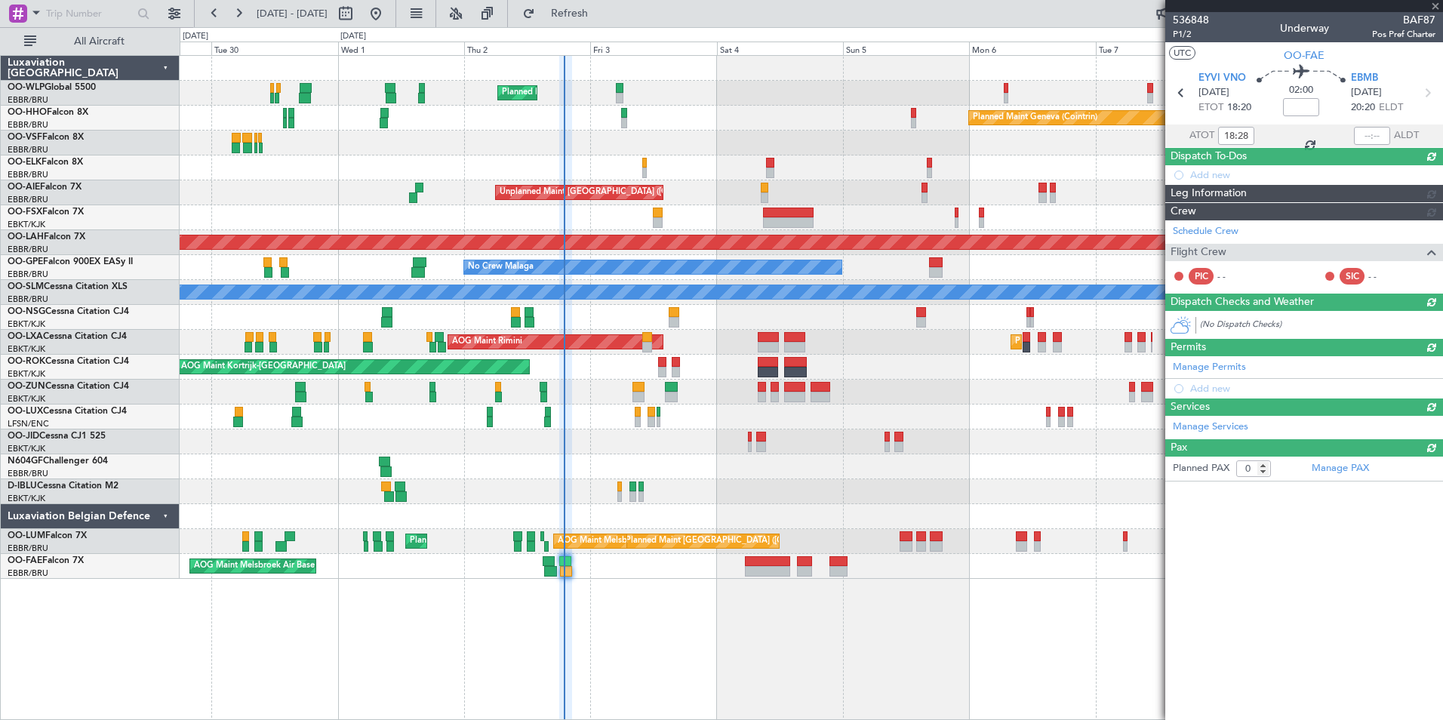
scroll to position [0, 0]
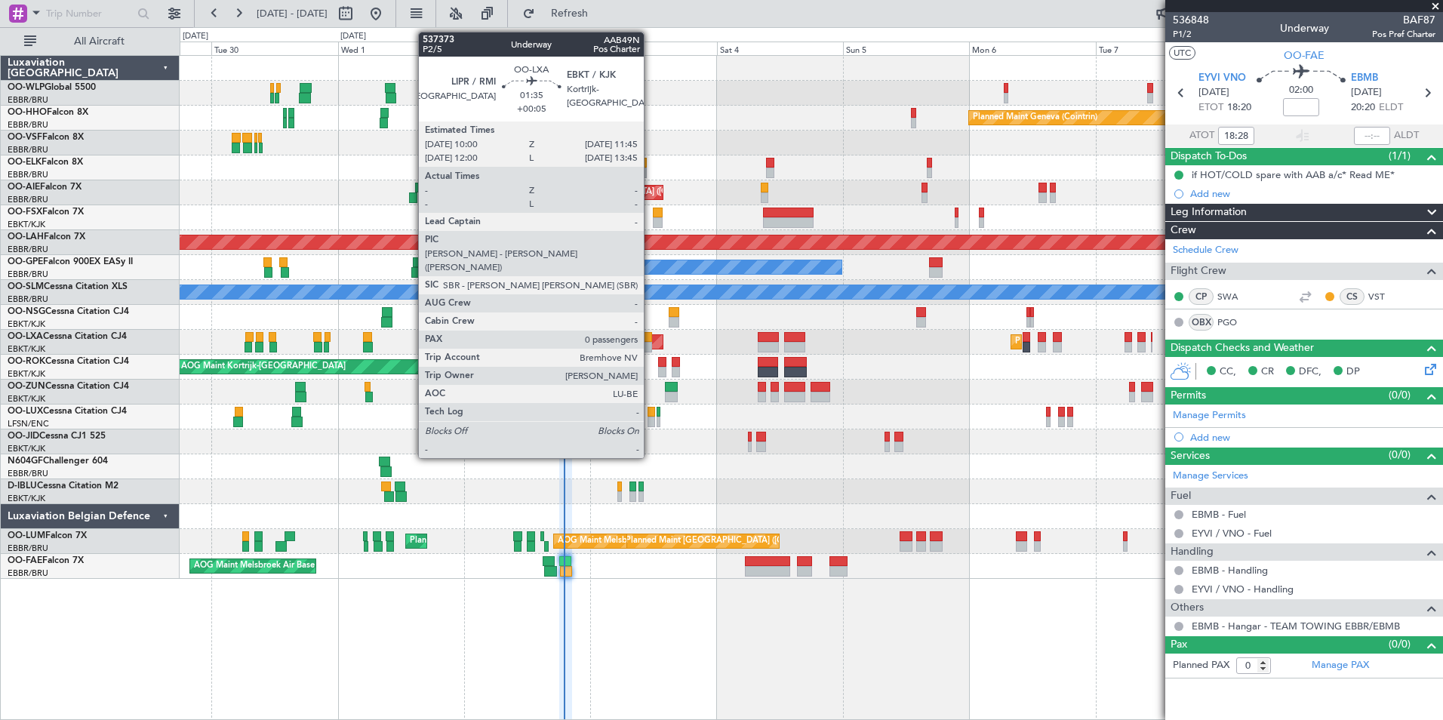
click at [651, 346] on div at bounding box center [647, 347] width 10 height 11
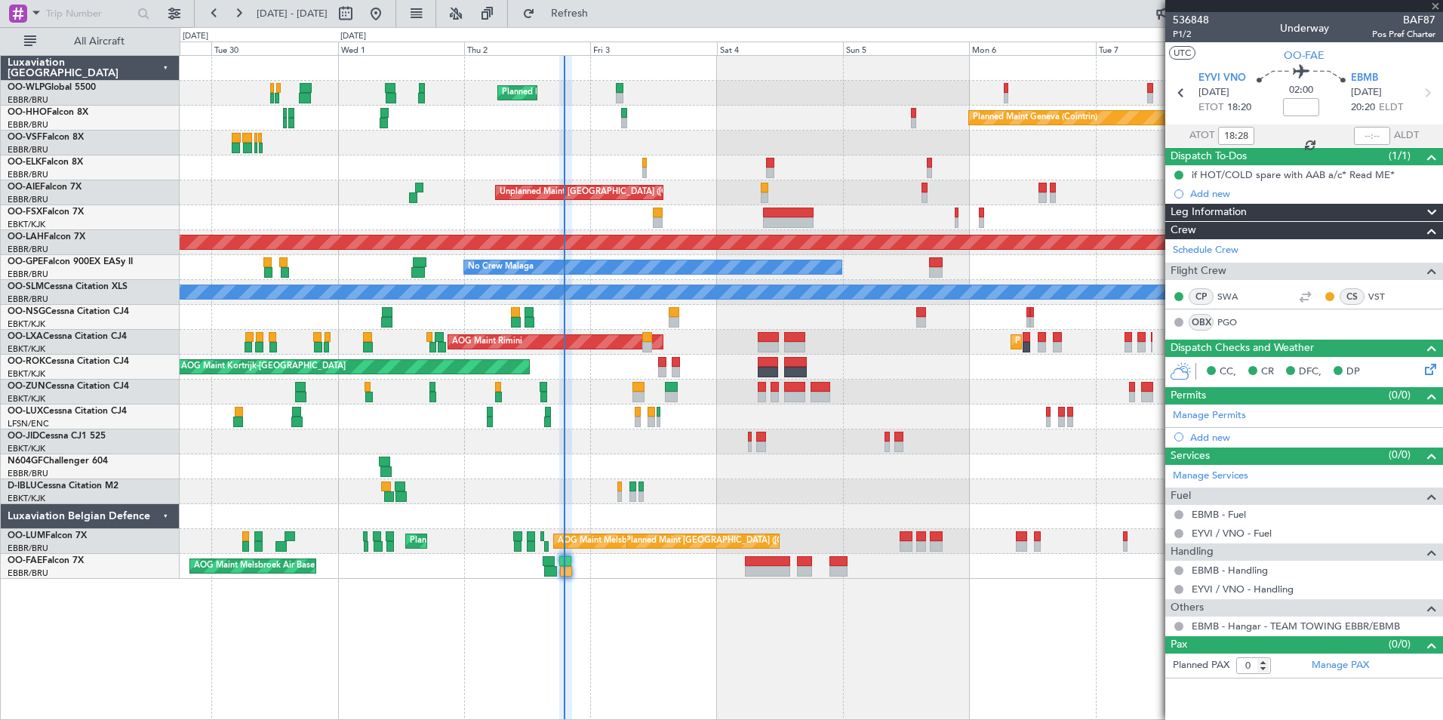
type input "+00:05"
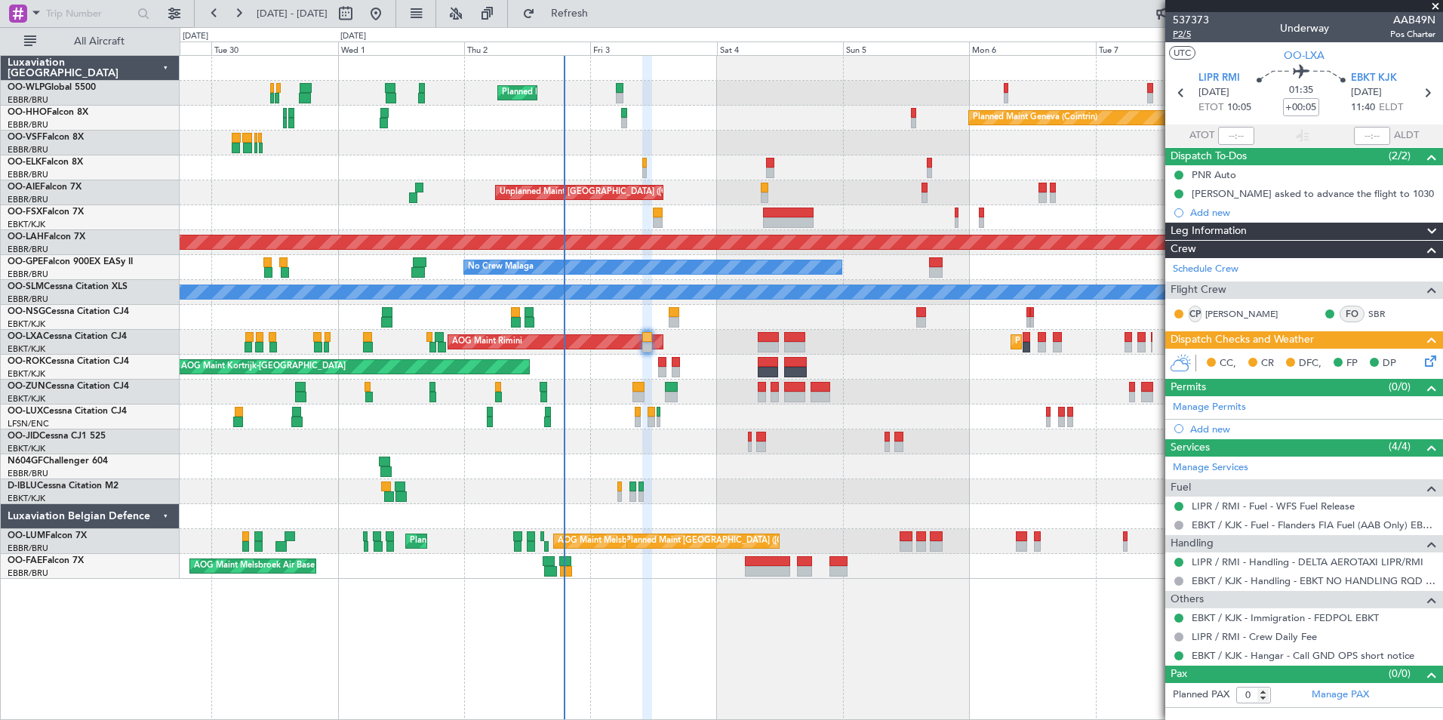
click at [1183, 32] on span "P2/5" at bounding box center [1191, 34] width 36 height 13
click at [1241, 501] on link "LIPR / RMI - Fuel - WFS Fuel Release" at bounding box center [1273, 506] width 163 height 13
click at [1210, 508] on link "LIPR / RMI - Fuel - WFS Fuel Release" at bounding box center [1273, 506] width 163 height 13
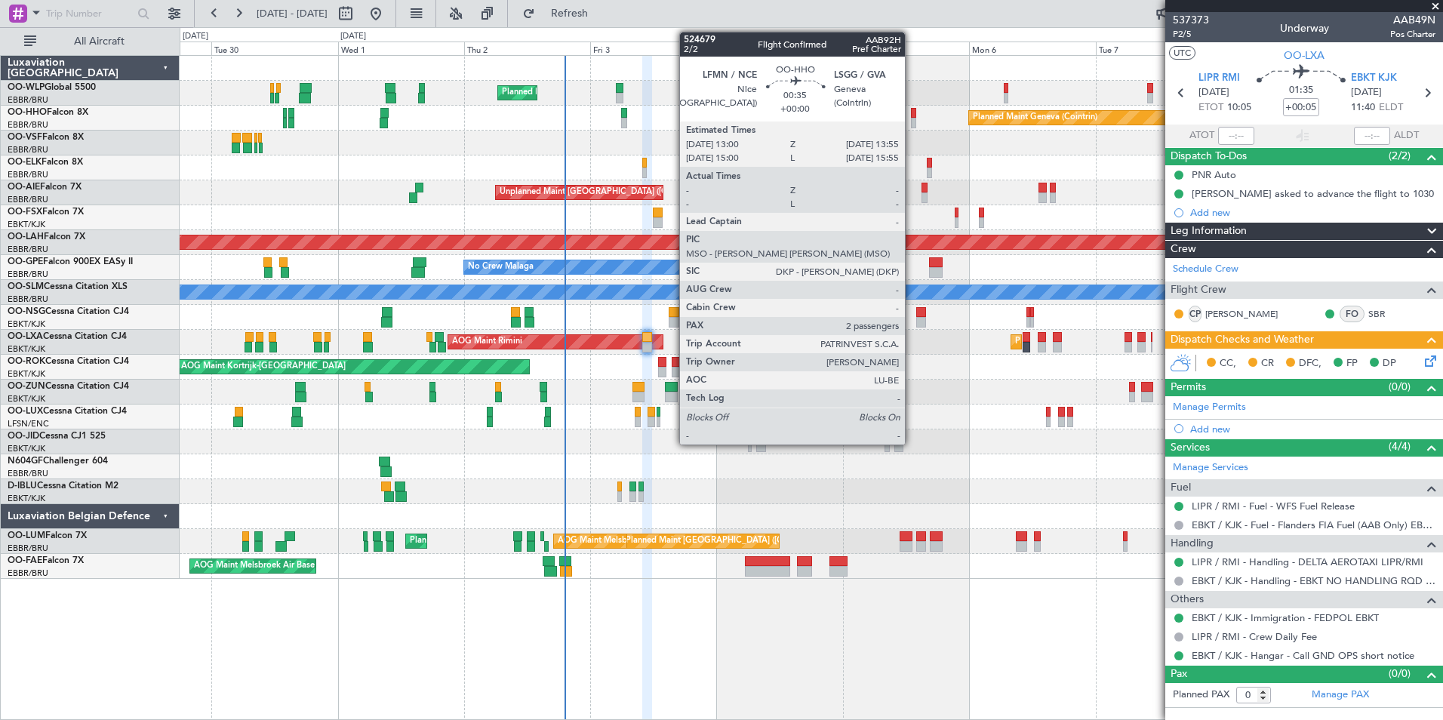
click at [912, 118] on div at bounding box center [913, 123] width 5 height 11
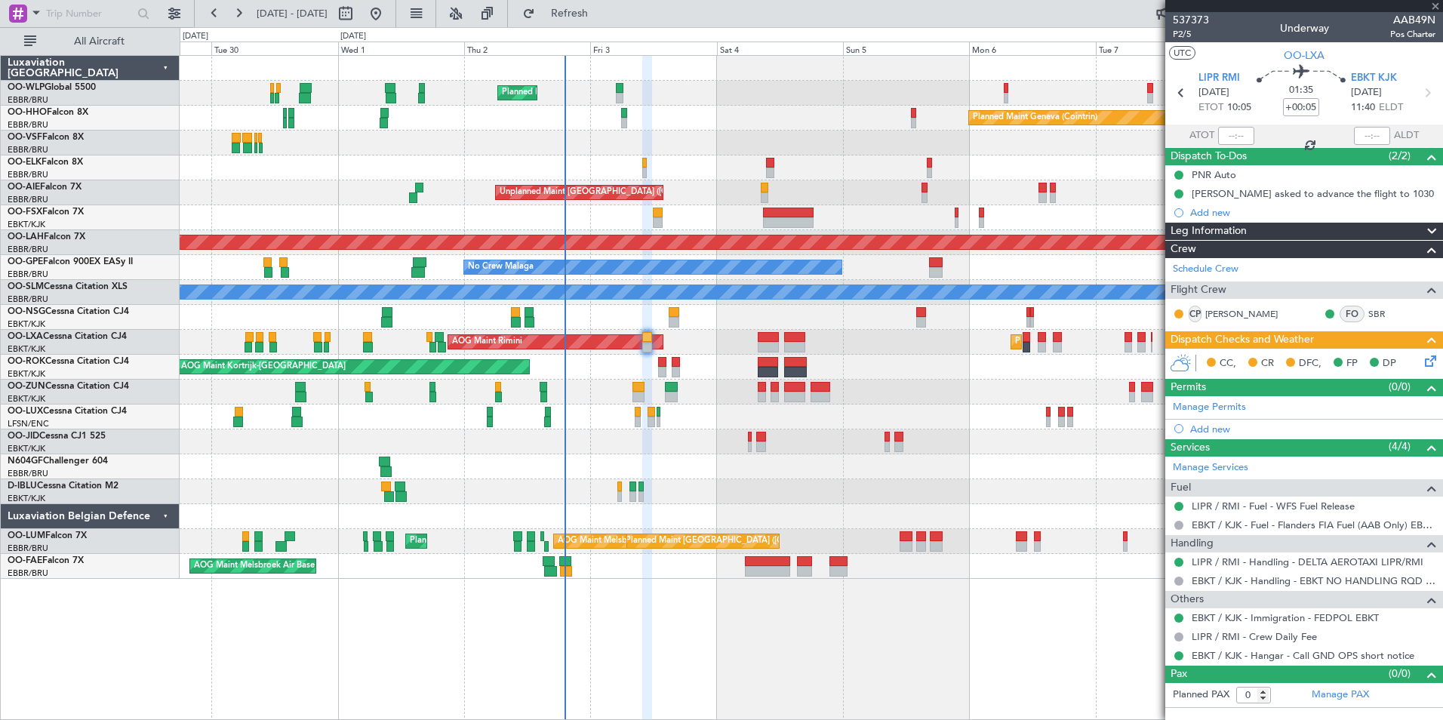
type input "2"
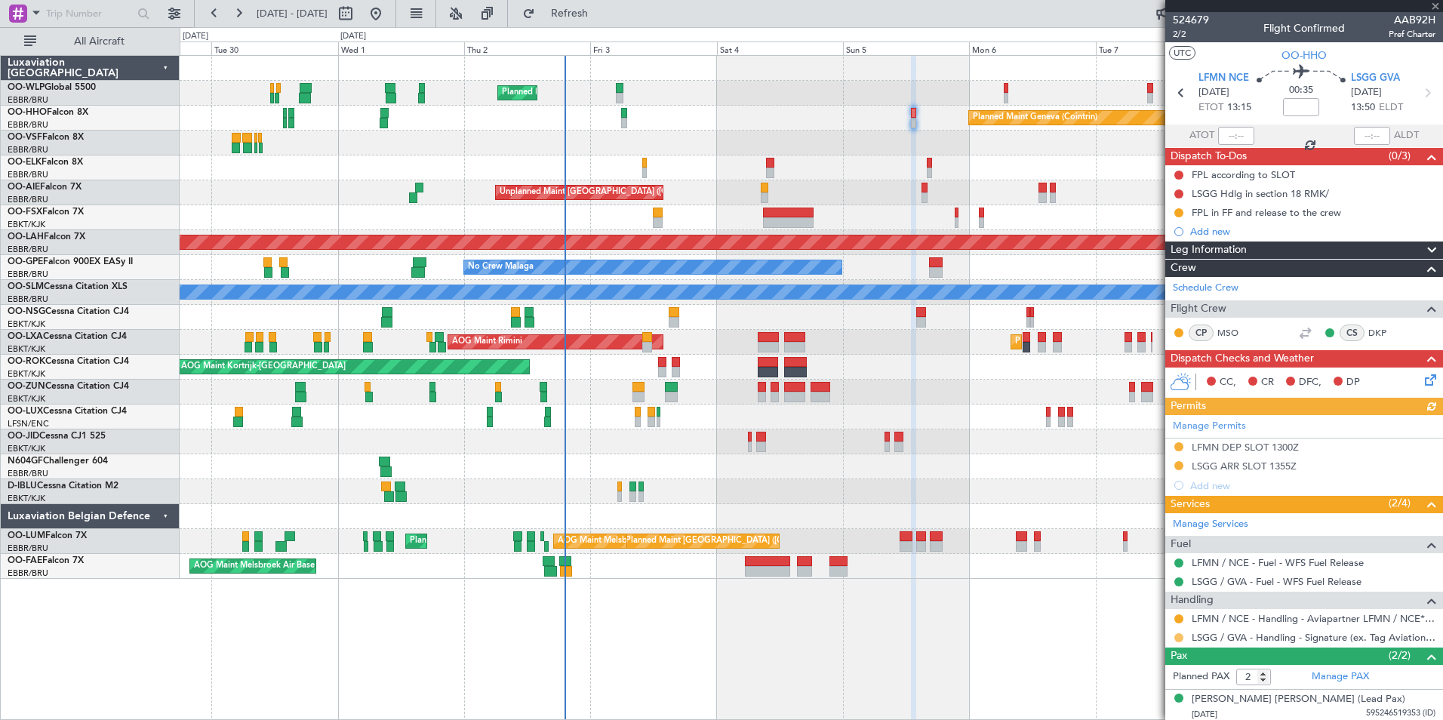
click at [1180, 635] on button at bounding box center [1178, 637] width 9 height 9
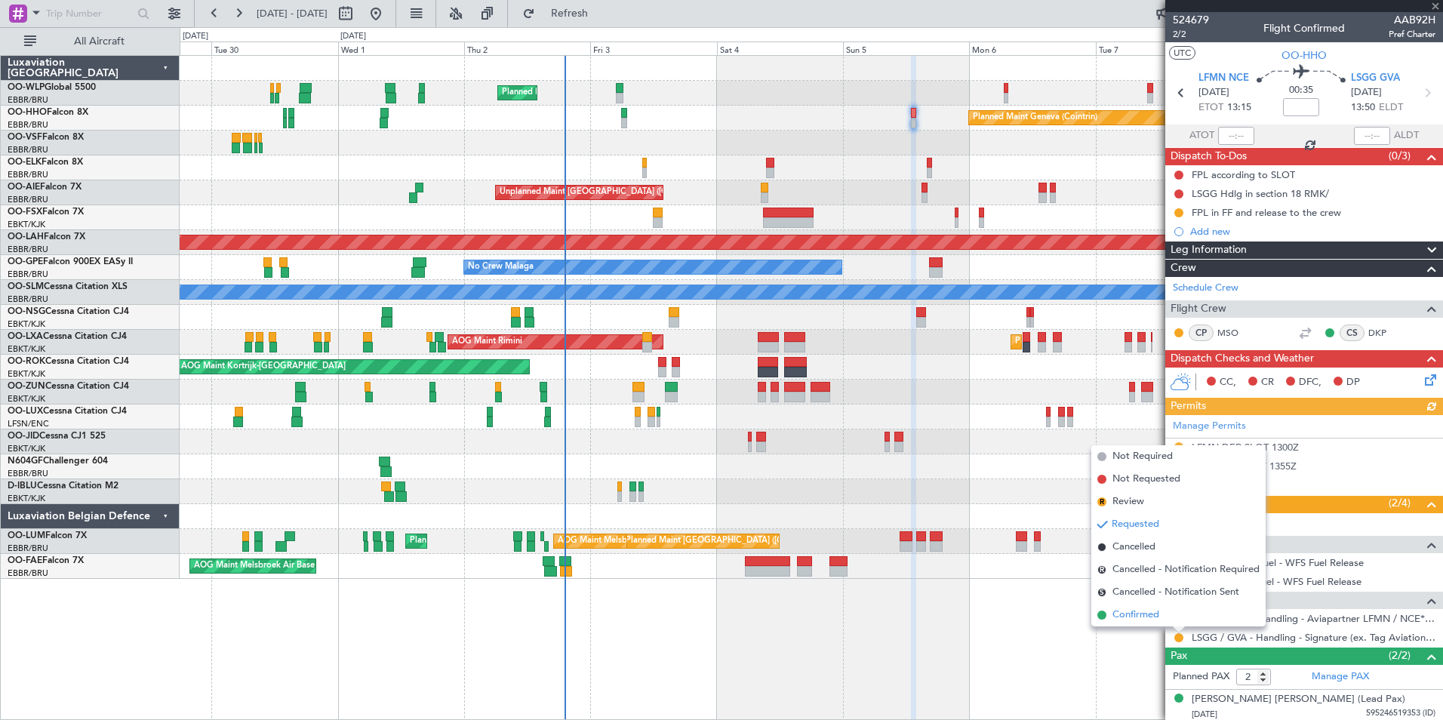
click at [1149, 613] on span "Confirmed" at bounding box center [1135, 614] width 47 height 15
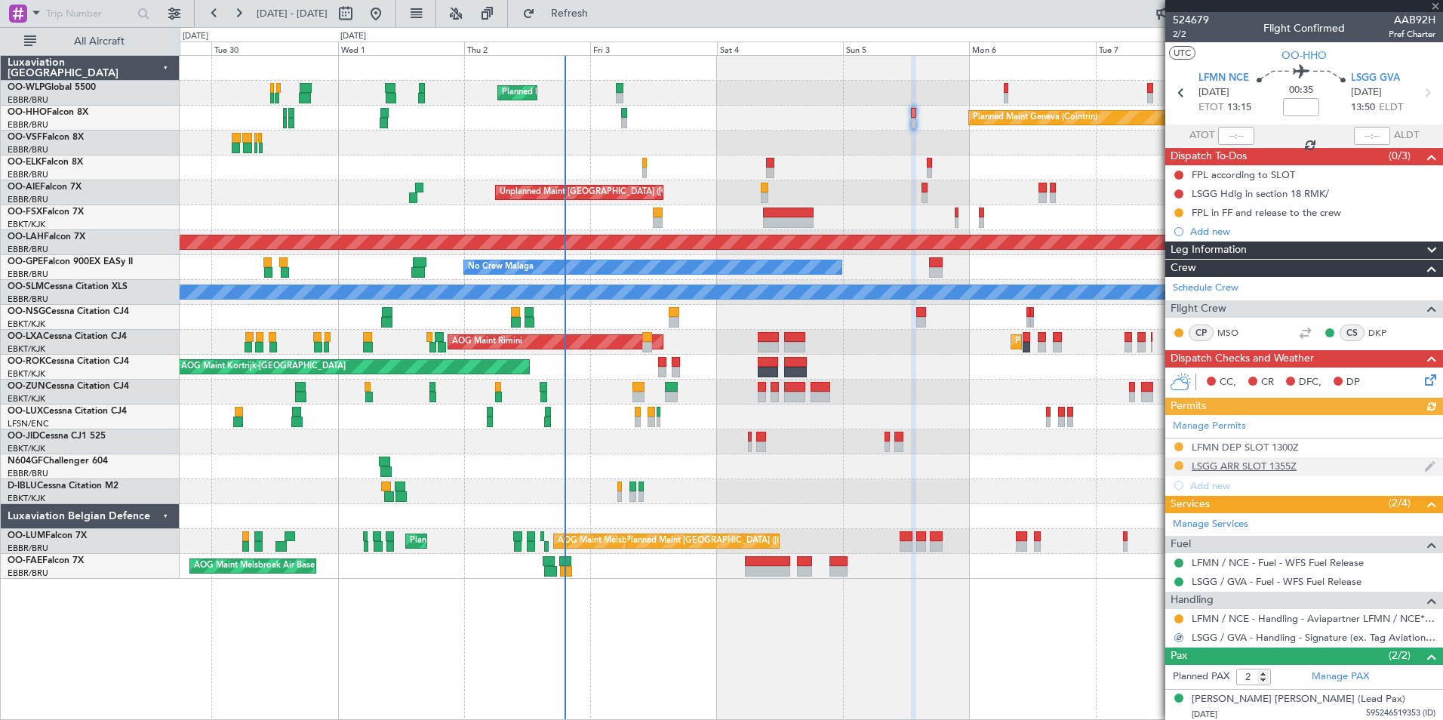
click at [1238, 460] on div "LSGG ARR SLOT 1355Z" at bounding box center [1244, 466] width 105 height 13
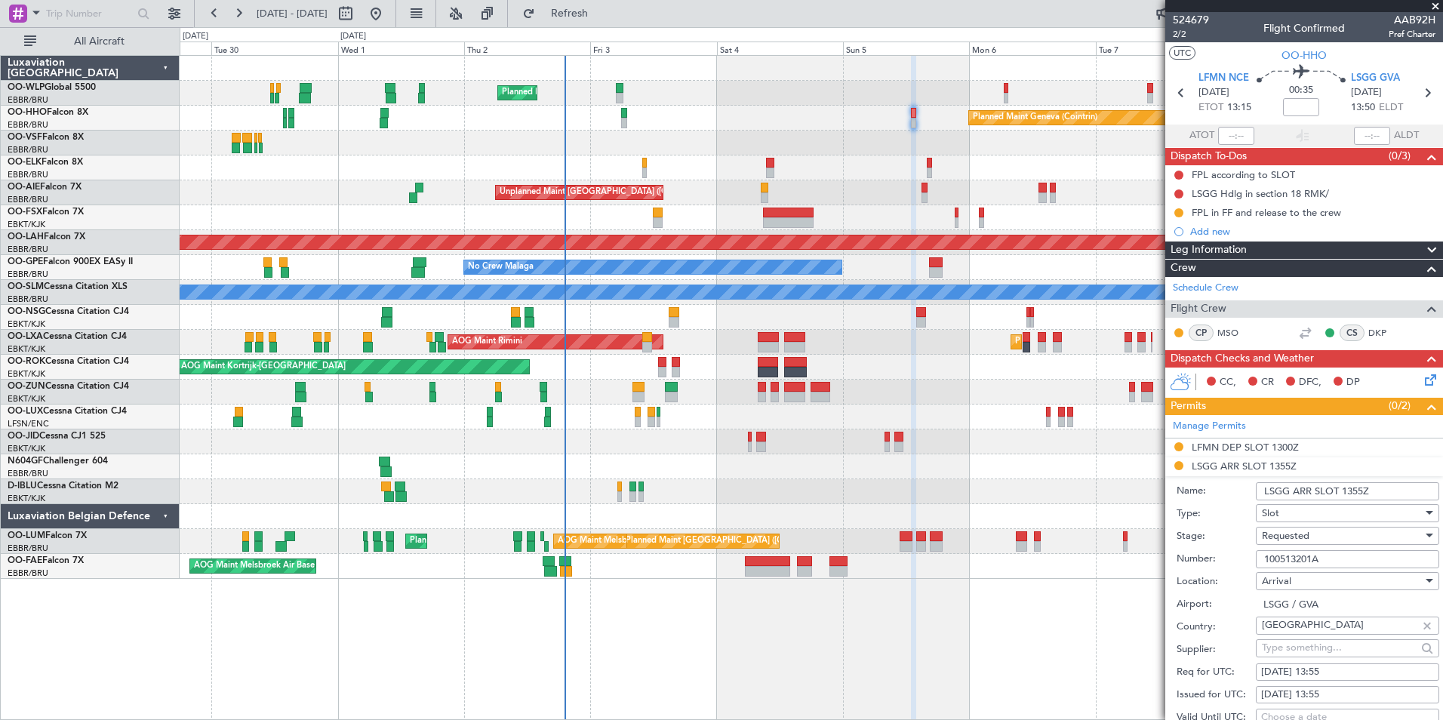
click at [1281, 556] on input "100513201A" at bounding box center [1347, 559] width 183 height 18
paste input "307"
type input "100513307A"
click at [1300, 535] on span "Requested" at bounding box center [1286, 536] width 48 height 14
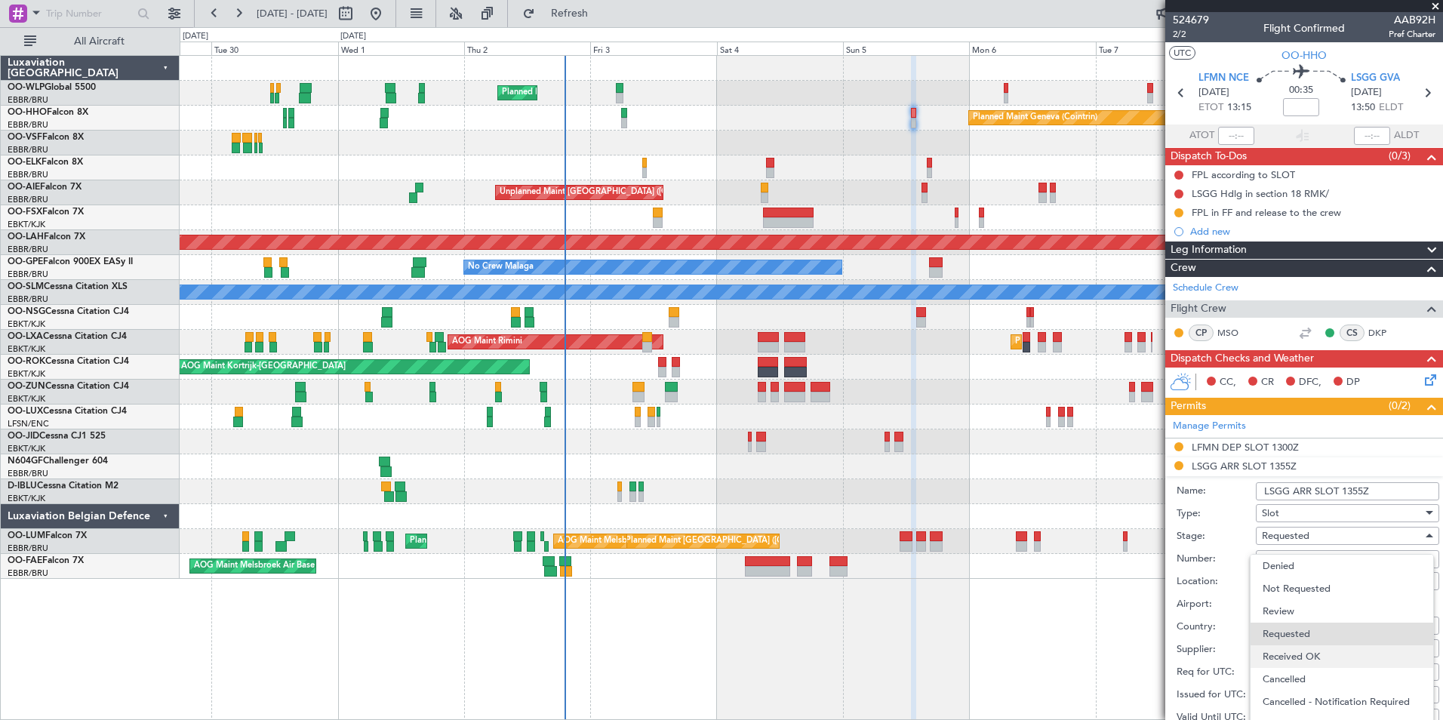
click at [1269, 646] on span "Received OK" at bounding box center [1342, 656] width 158 height 23
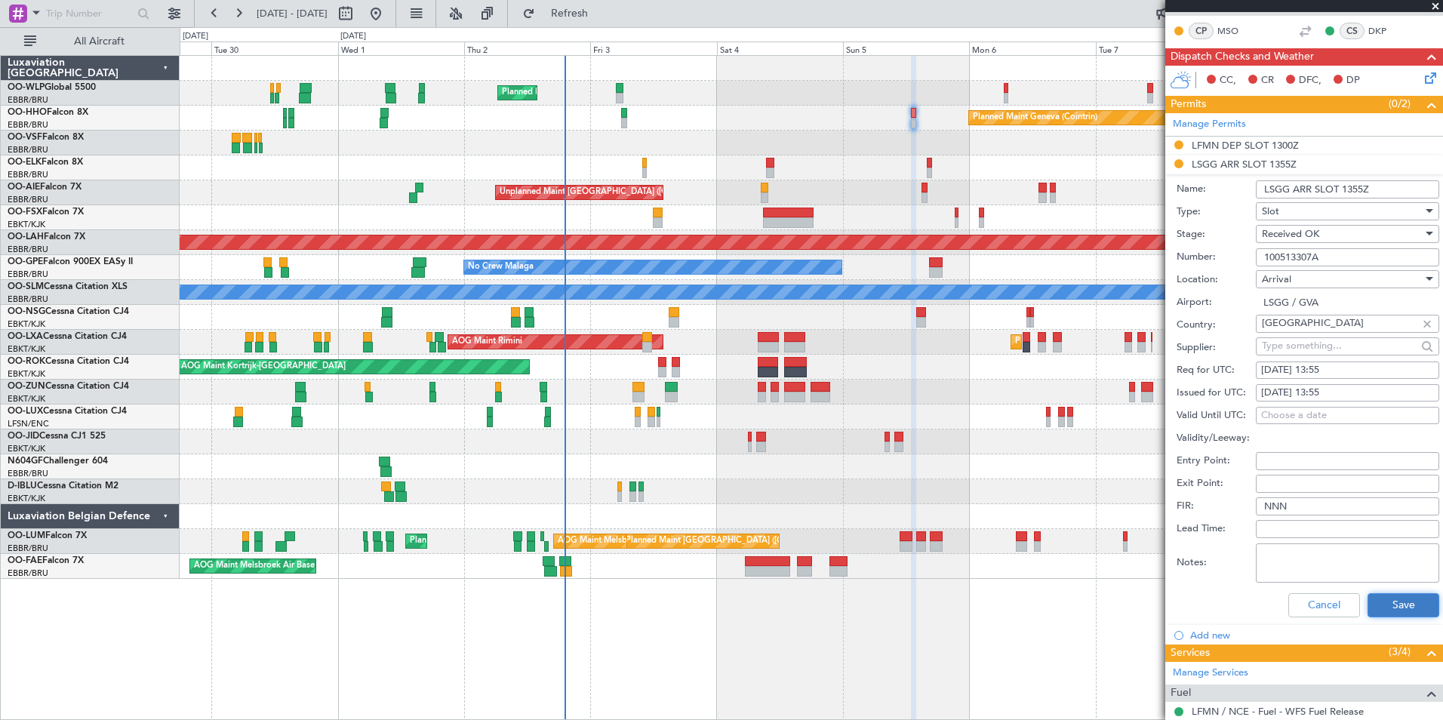
click at [1383, 600] on button "Save" at bounding box center [1403, 605] width 72 height 24
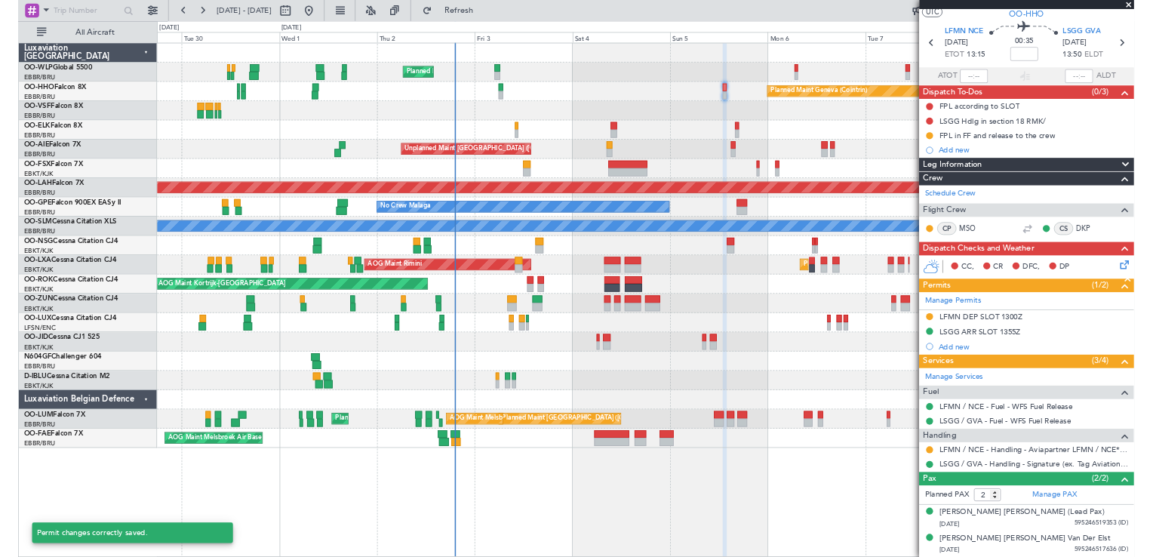
scroll to position [37, 0]
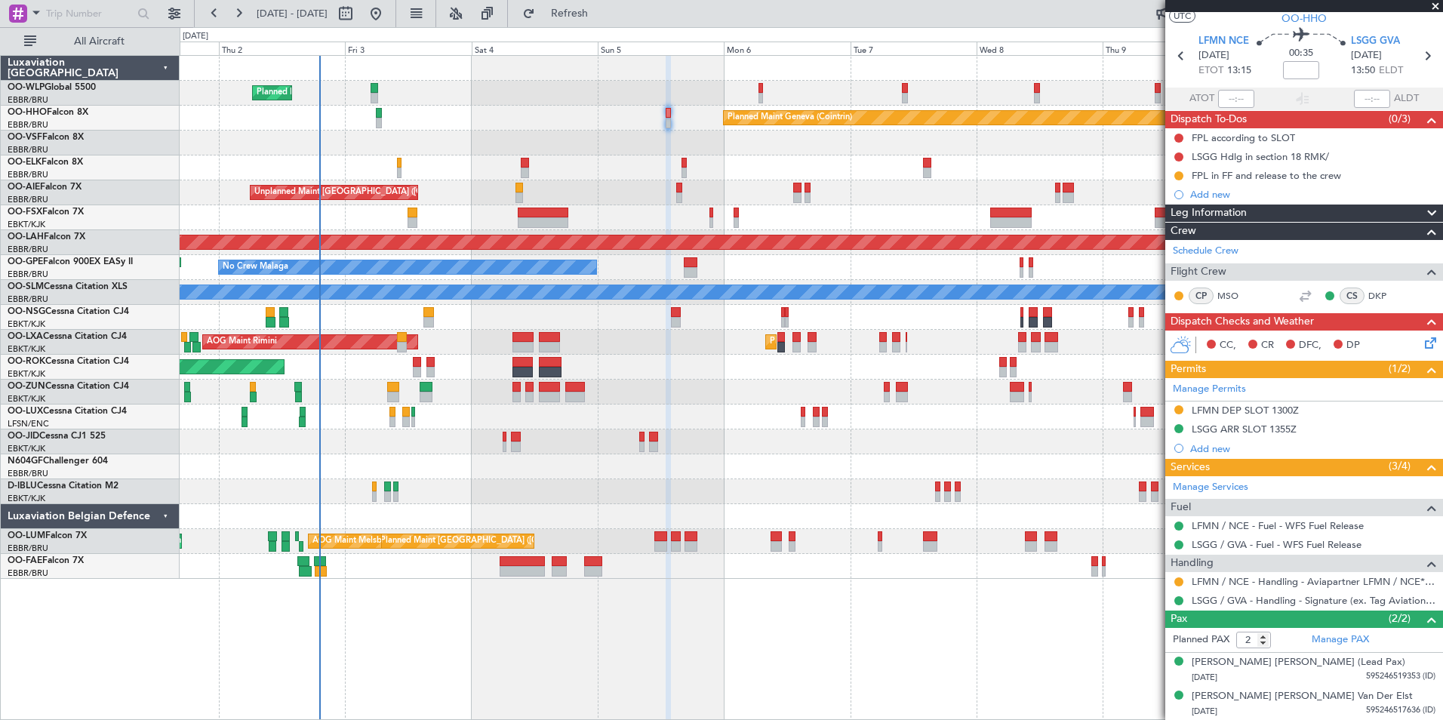
click at [770, 208] on div "Planned Maint Milan (Linate) Planned Maint Geneva ([GEOGRAPHIC_DATA]) Planned M…" at bounding box center [811, 317] width 1263 height 523
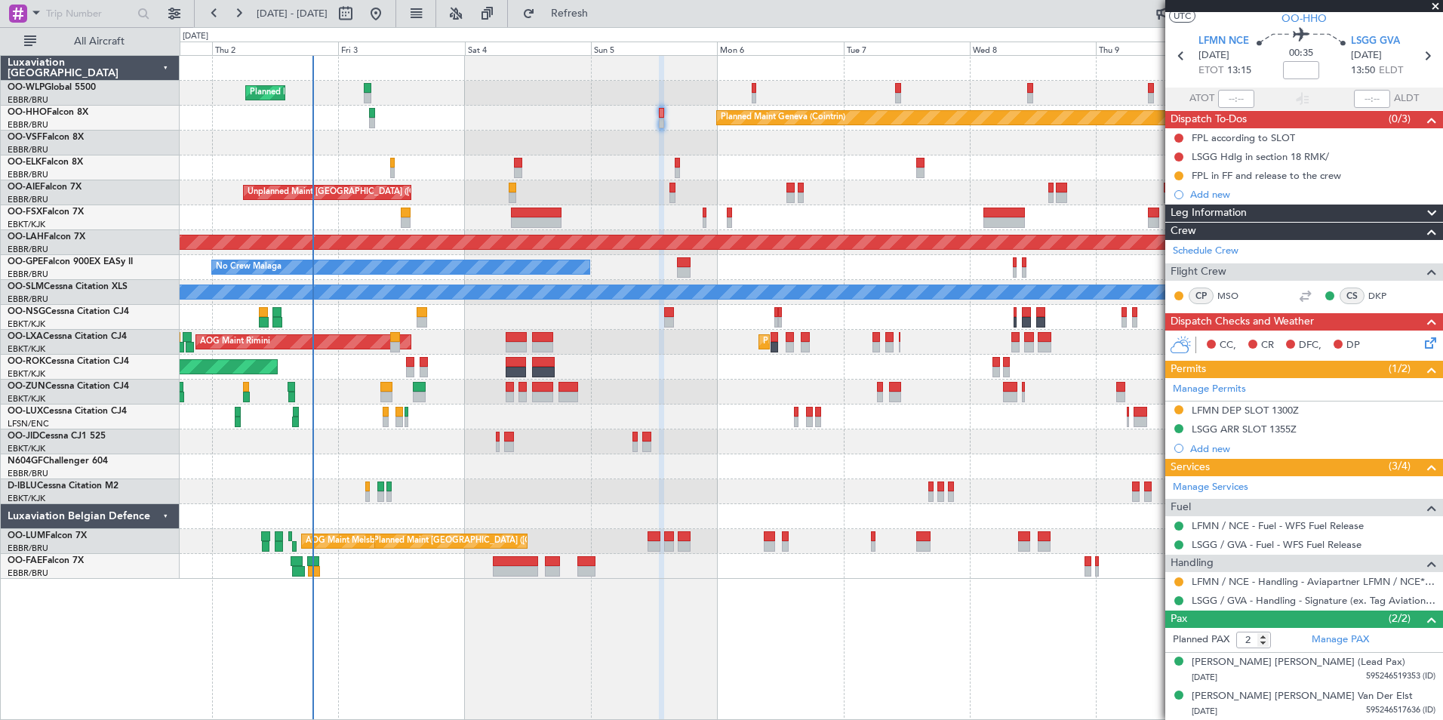
click at [437, 285] on div "Planned Maint Milan (Linate) Planned Maint Geneva ([GEOGRAPHIC_DATA]) Planned M…" at bounding box center [811, 317] width 1263 height 523
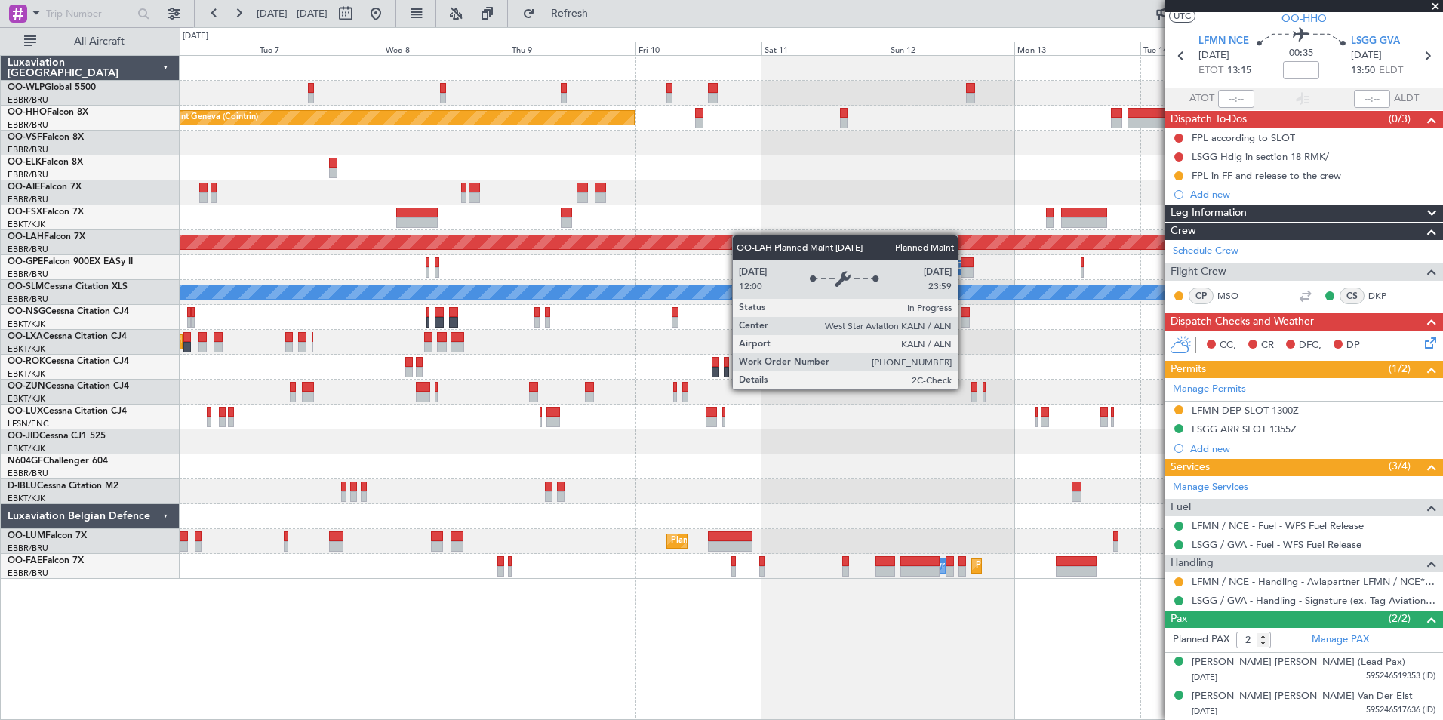
click at [713, 240] on div "Planned Maint Geneva (Cointrin) Planned [GEOGRAPHIC_DATA][PERSON_NAME]-[GEOGRAP…" at bounding box center [811, 317] width 1263 height 523
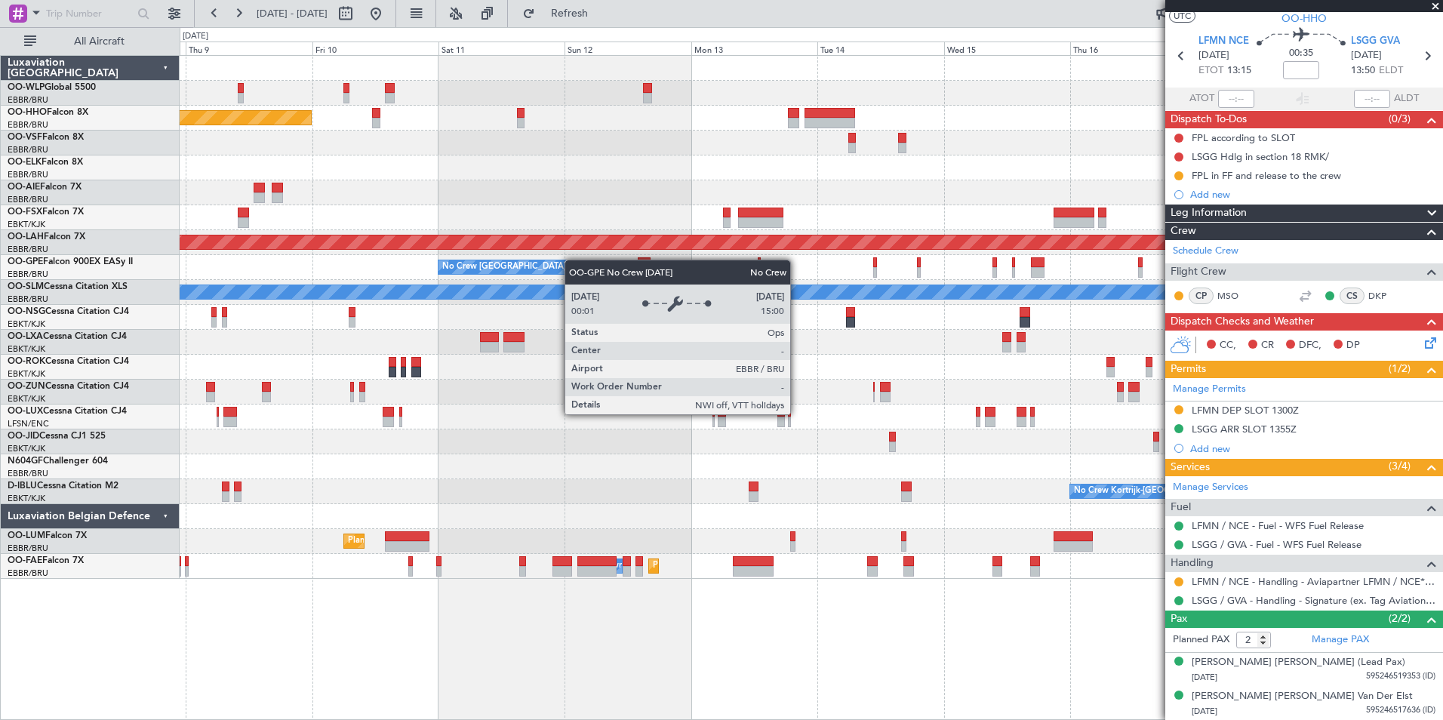
click at [566, 262] on div "Planned Maint Geneva (Cointrin) Planned [GEOGRAPHIC_DATA][PERSON_NAME]-[GEOGRAP…" at bounding box center [811, 317] width 1263 height 523
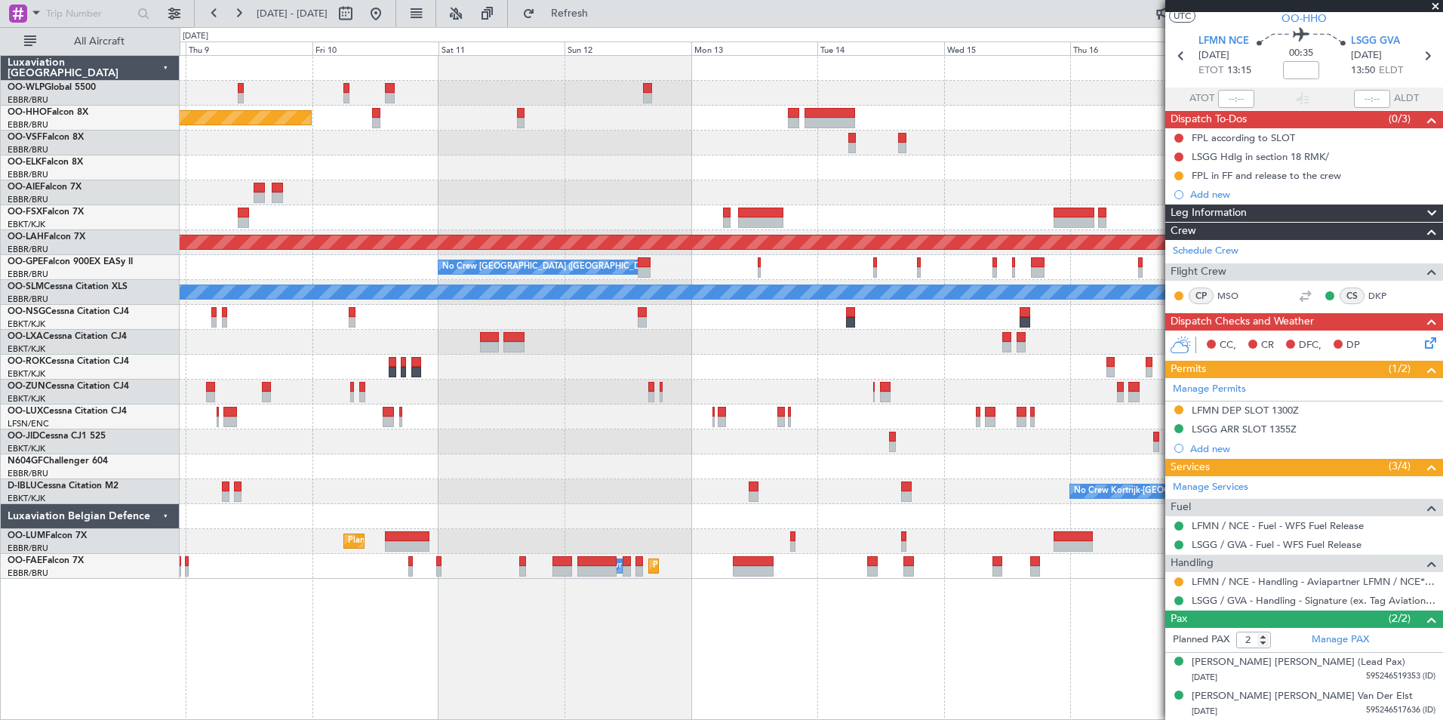
click at [599, 282] on div "Planned Maint Geneva (Cointrin) Planned [GEOGRAPHIC_DATA][PERSON_NAME]-[GEOGRAP…" at bounding box center [811, 317] width 1263 height 523
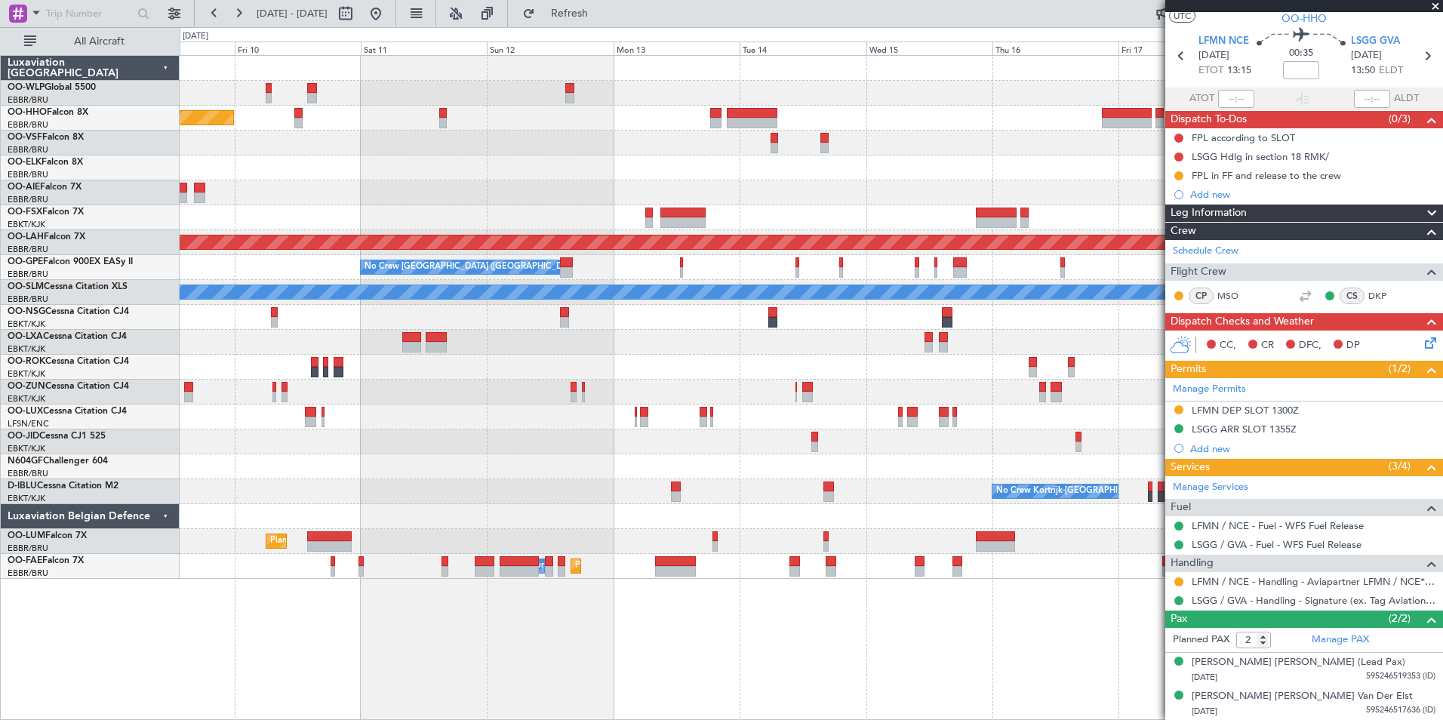
click at [624, 404] on div "Planned Maint Geneva (Cointrin) Planned [GEOGRAPHIC_DATA][PERSON_NAME]-[GEOGRAP…" at bounding box center [811, 317] width 1263 height 523
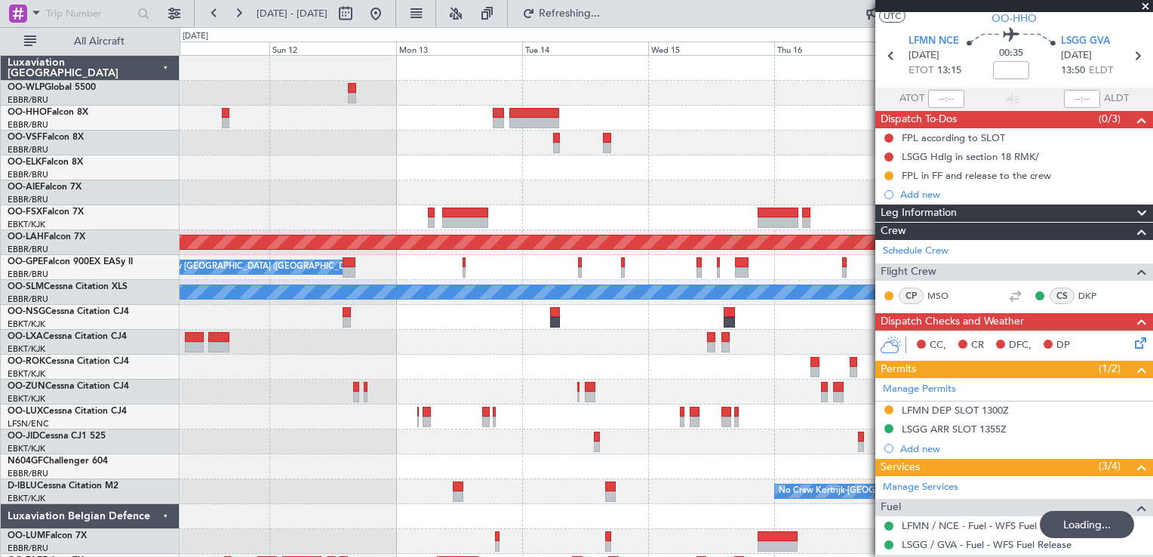
scroll to position [36, 0]
